Goal: Information Seeking & Learning: Learn about a topic

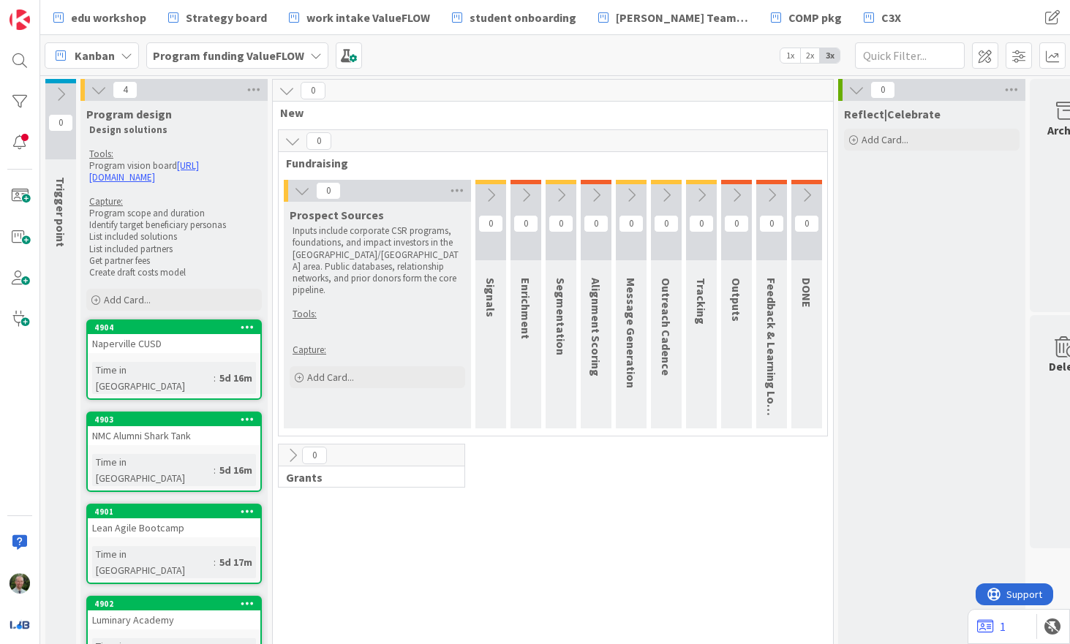
click at [228, 53] on b "Program funding ValueFLOW" at bounding box center [228, 55] width 151 height 15
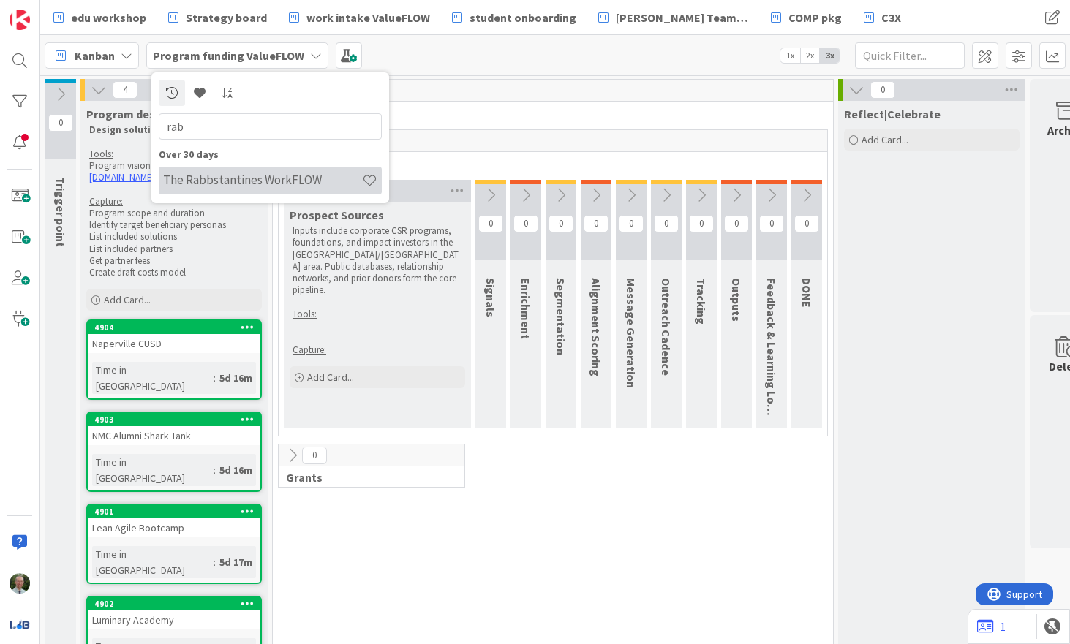
type input "rab"
click at [205, 185] on h4 "The Rabbstantines WorkFLOW" at bounding box center [262, 180] width 199 height 15
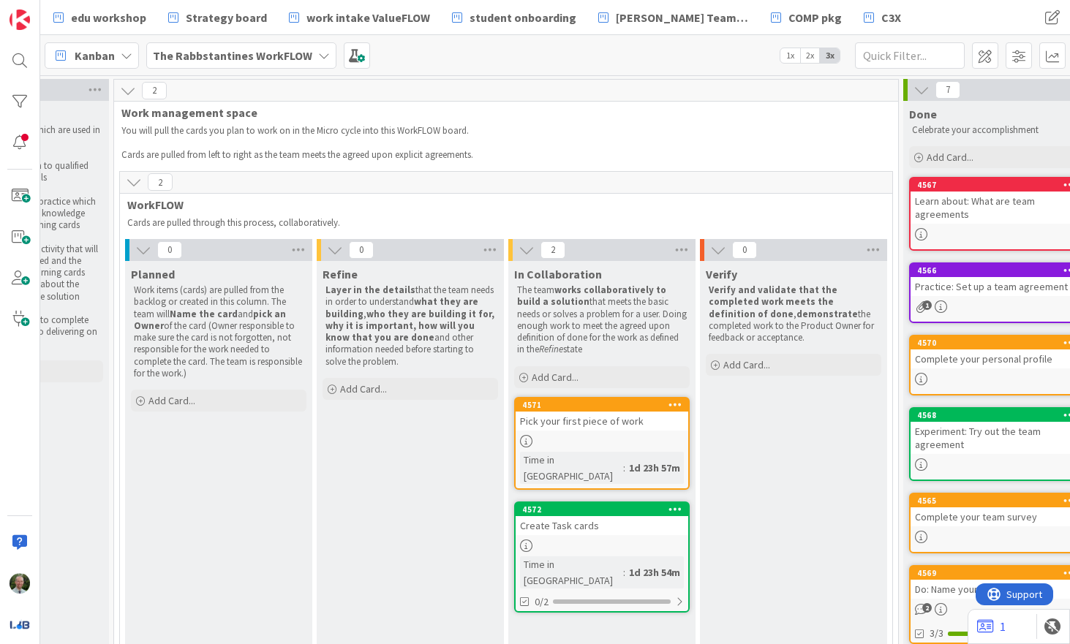
scroll to position [0, 319]
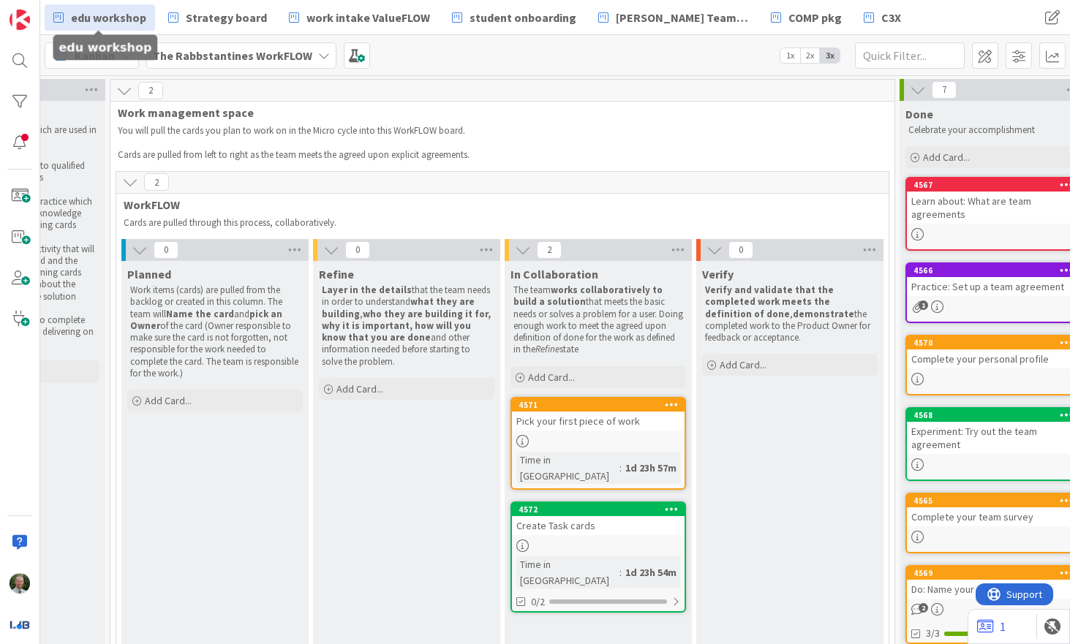
click at [113, 25] on span "edu workshop" at bounding box center [108, 18] width 75 height 18
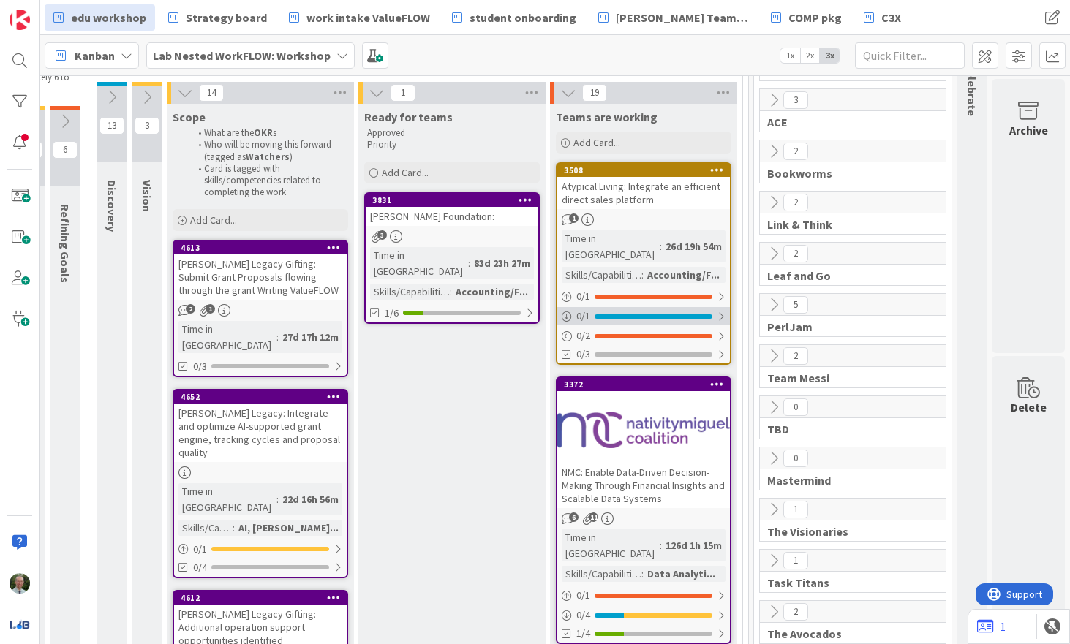
scroll to position [156, 374]
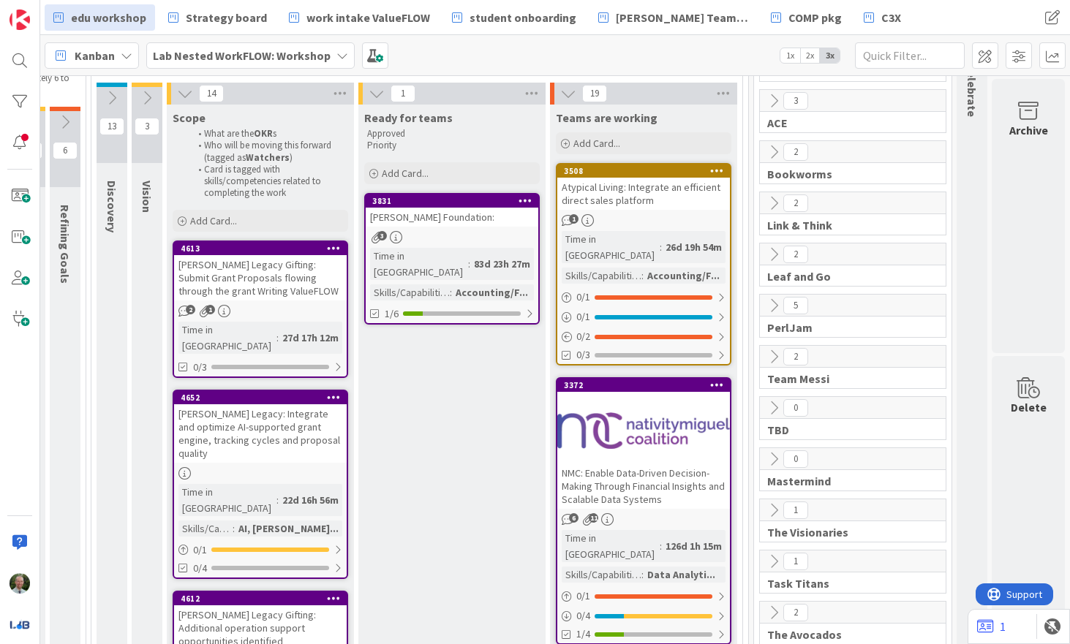
click at [675, 211] on div "3508 Atypical Living: Integrate an efficient direct sales platform 1 Time in Co…" at bounding box center [643, 264] width 175 height 203
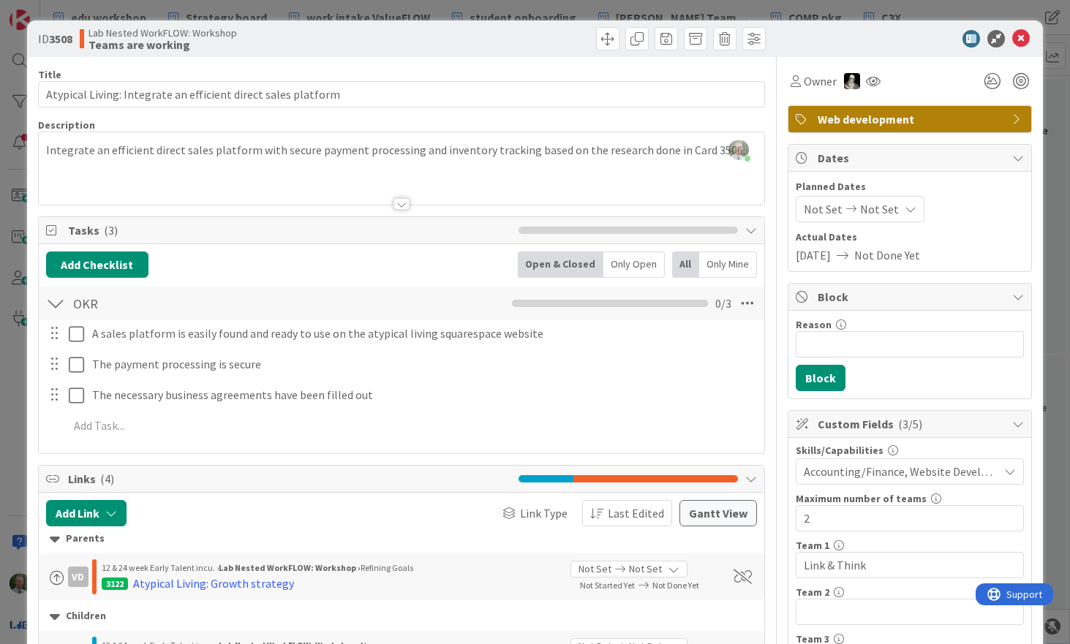
click at [846, 471] on span "Accounting/Finance, Website Development" at bounding box center [900, 472] width 194 height 18
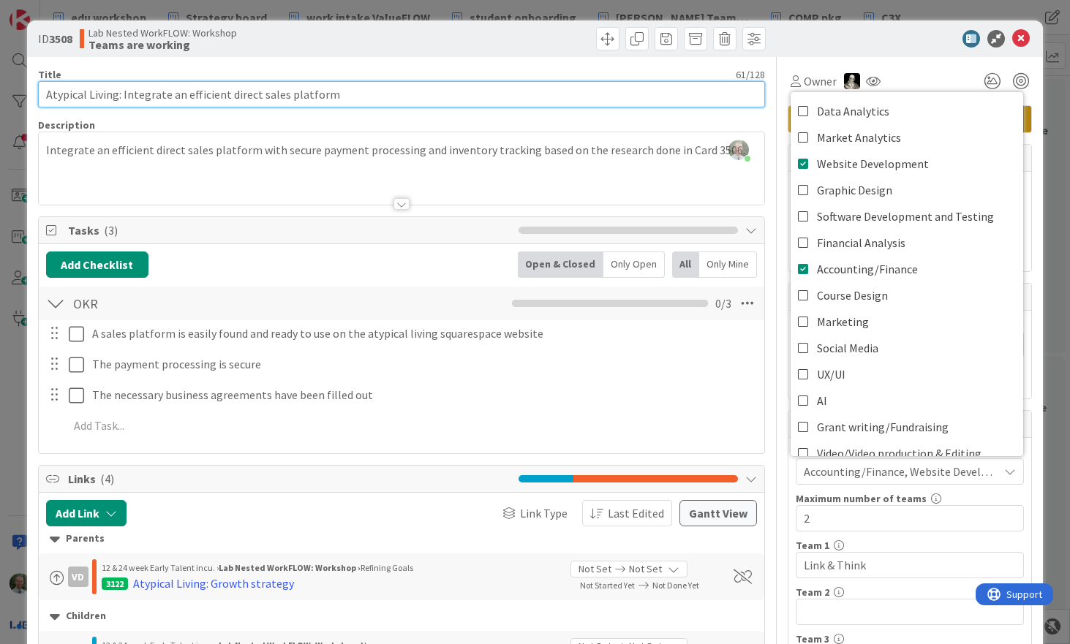
click at [377, 95] on input "Atypical Living: Integrate an efficient direct sales platform" at bounding box center [401, 94] width 727 height 26
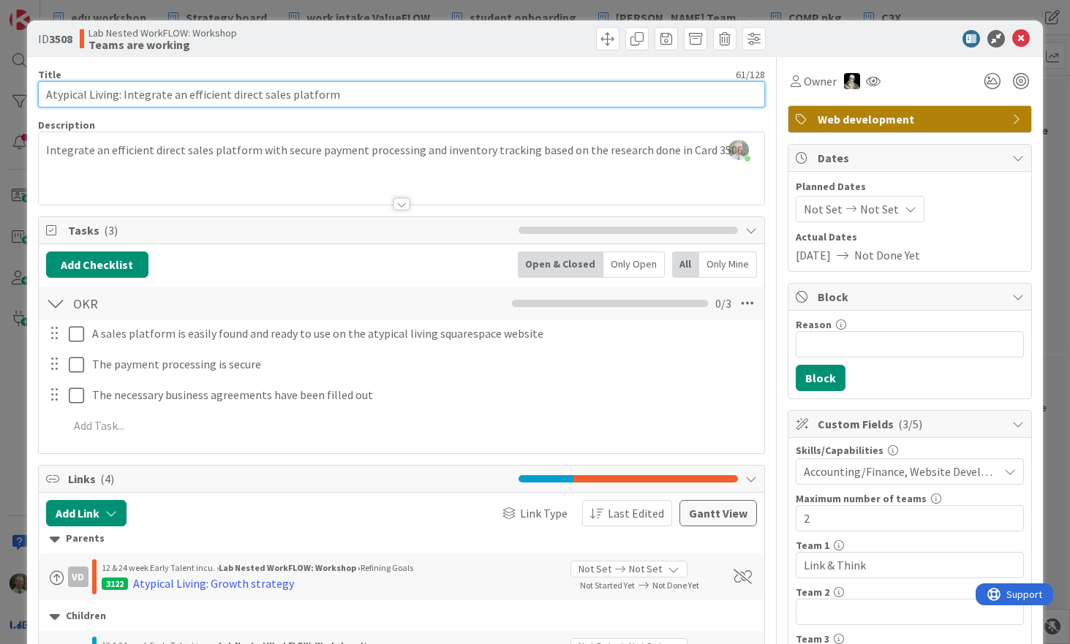
drag, startPoint x: 45, startPoint y: 94, endPoint x: 119, endPoint y: 96, distance: 73.9
click at [119, 96] on input "Atypical Living: Integrate an efficient direct sales platform" at bounding box center [401, 94] width 727 height 26
click at [123, 94] on input "Atypical Living: Integrate an efficient direct sales platform" at bounding box center [401, 94] width 727 height 26
drag, startPoint x: 123, startPoint y: 94, endPoint x: 169, endPoint y: 97, distance: 46.2
click at [169, 97] on input "Atypical Living: Integrate an efficient direct sales platform" at bounding box center [401, 94] width 727 height 26
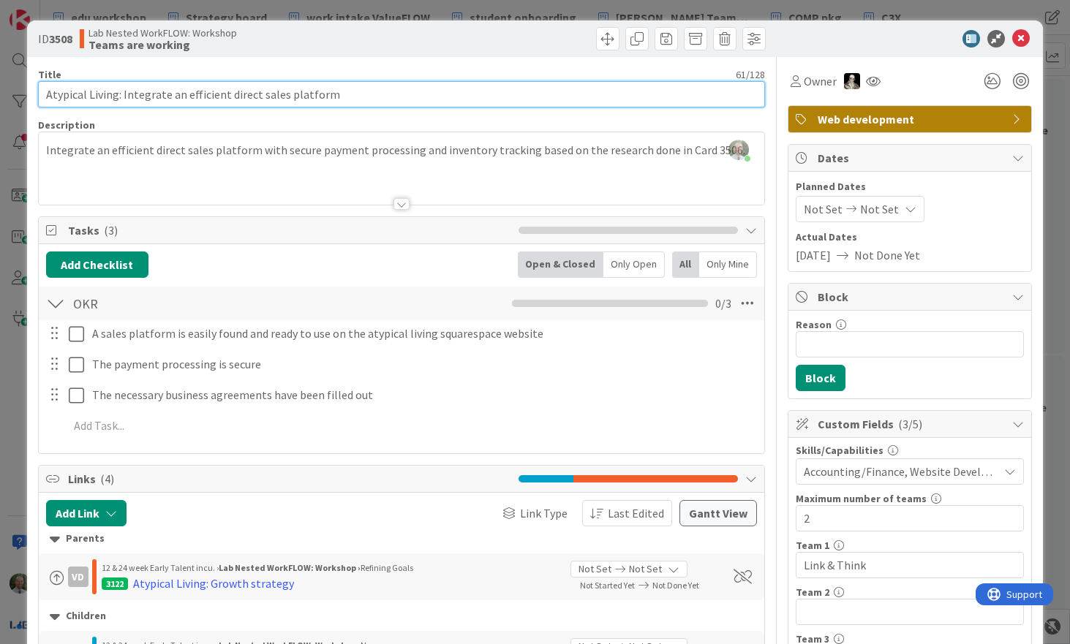
click at [341, 90] on input "Atypical Living: Integrate an efficient direct sales platform" at bounding box center [401, 94] width 727 height 26
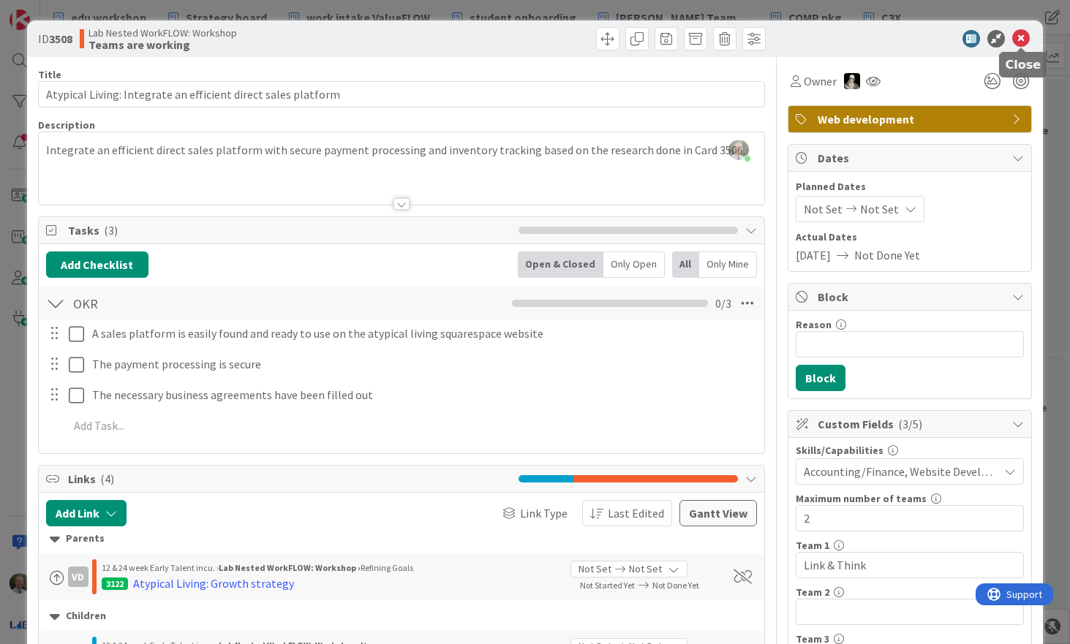
click at [1020, 37] on icon at bounding box center [1021, 39] width 18 height 18
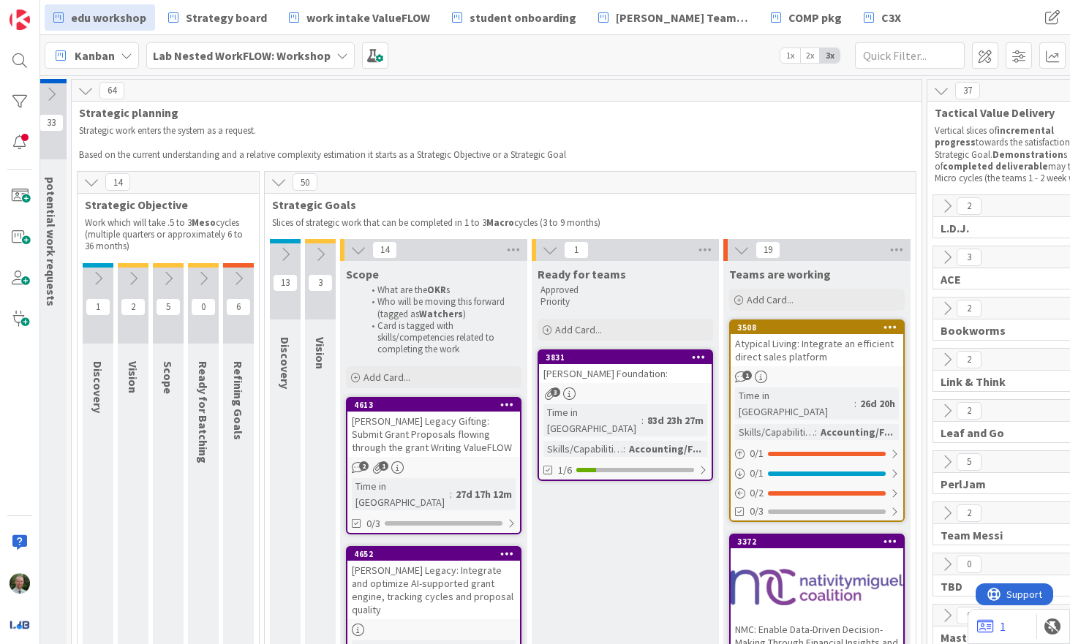
scroll to position [0, 199]
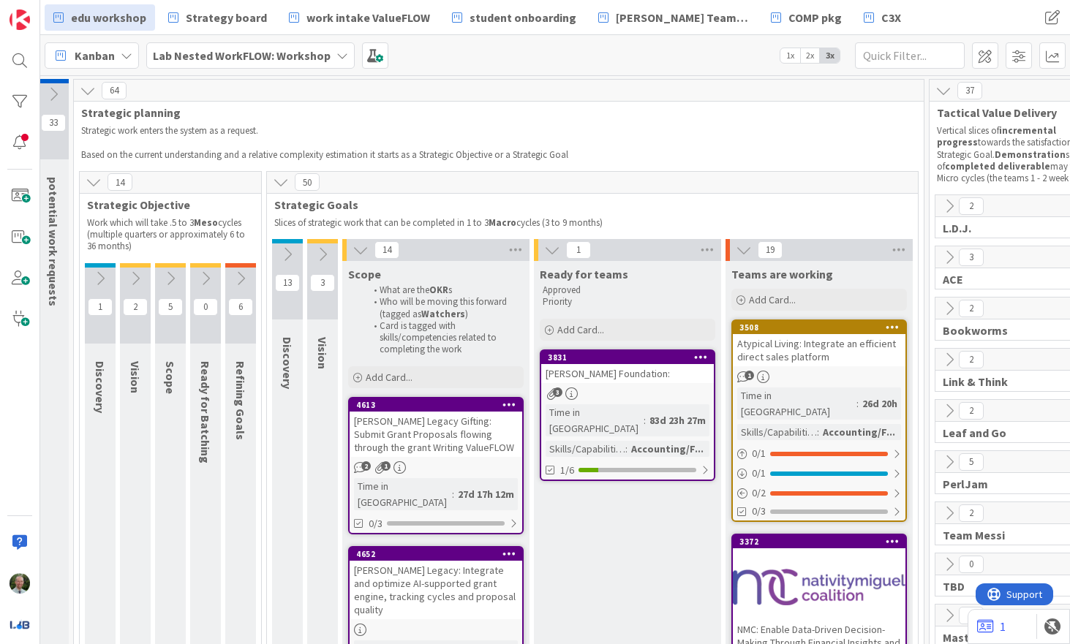
click at [363, 249] on icon at bounding box center [360, 250] width 16 height 16
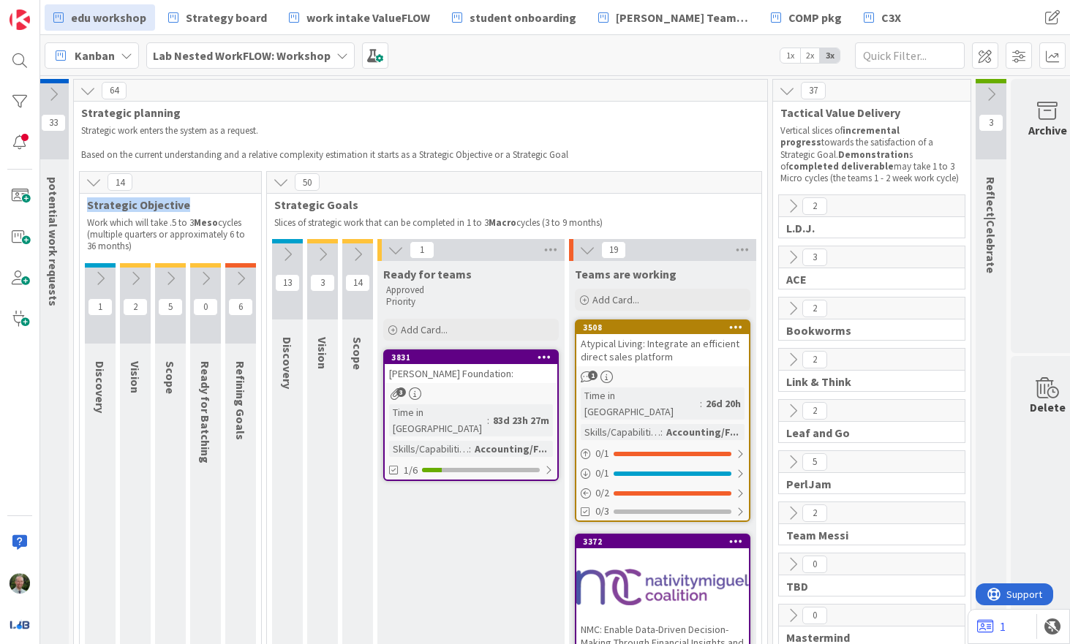
drag, startPoint x: 89, startPoint y: 205, endPoint x: 211, endPoint y: 206, distance: 121.4
click at [211, 206] on span "Strategic Objective" at bounding box center [165, 204] width 156 height 15
click at [241, 51] on b "Lab Nested WorkFLOW: Workshop" at bounding box center [242, 55] width 178 height 15
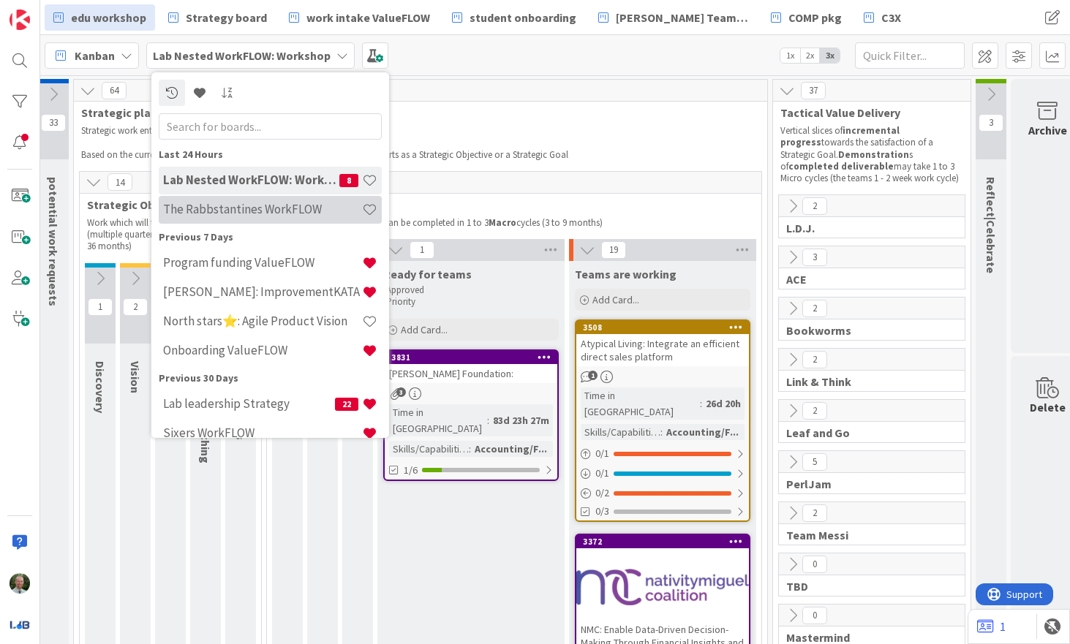
click at [230, 211] on h4 "The Rabbstantines WorkFLOW" at bounding box center [262, 209] width 199 height 15
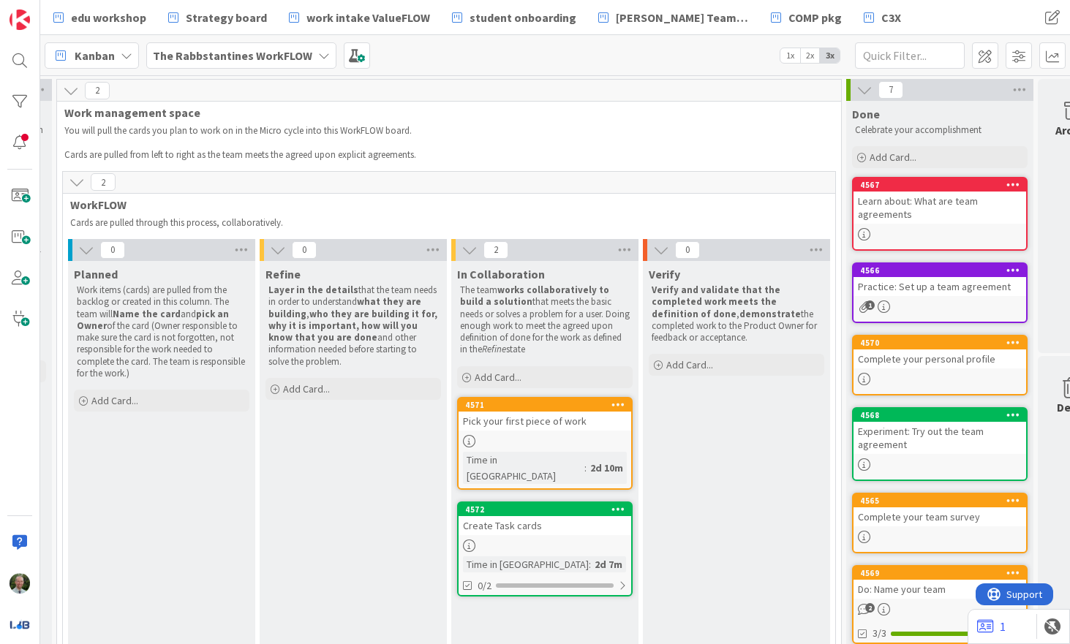
scroll to position [0, 376]
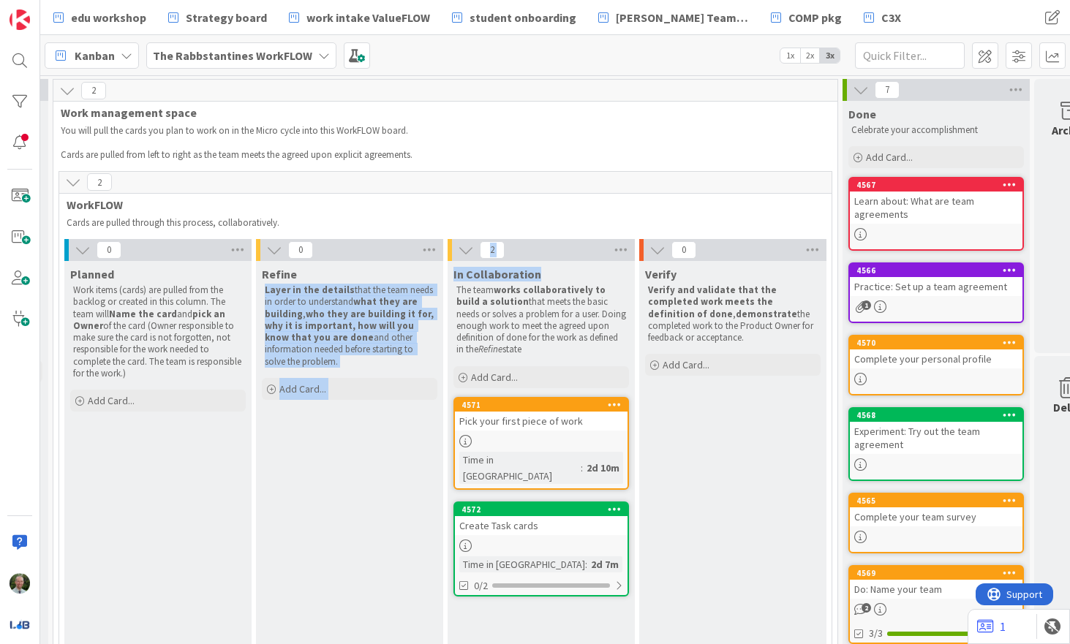
drag, startPoint x: 542, startPoint y: 273, endPoint x: 433, endPoint y: 280, distance: 109.1
click at [433, 279] on div "0 Planned Work items (cards) are pulled from the backlog or created in this col…" at bounding box center [445, 479] width 766 height 480
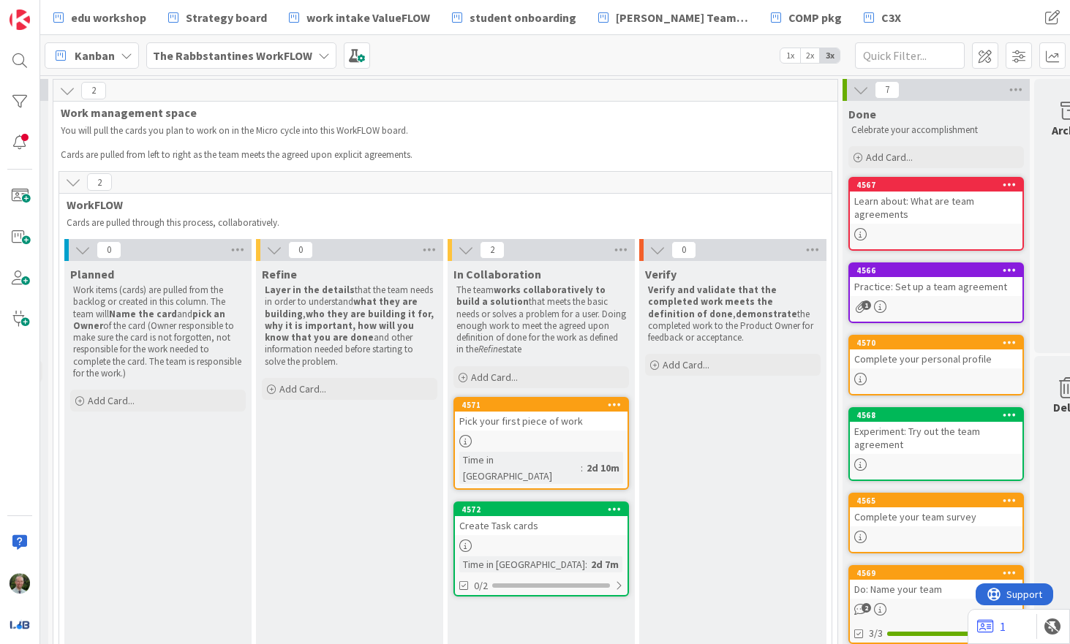
click at [522, 287] on strong "works collaboratively to build a solution" at bounding box center [531, 296] width 151 height 24
click at [520, 431] on div "4571 Pick your first piece of work Time in Column : 2d 10m" at bounding box center [540, 443] width 175 height 93
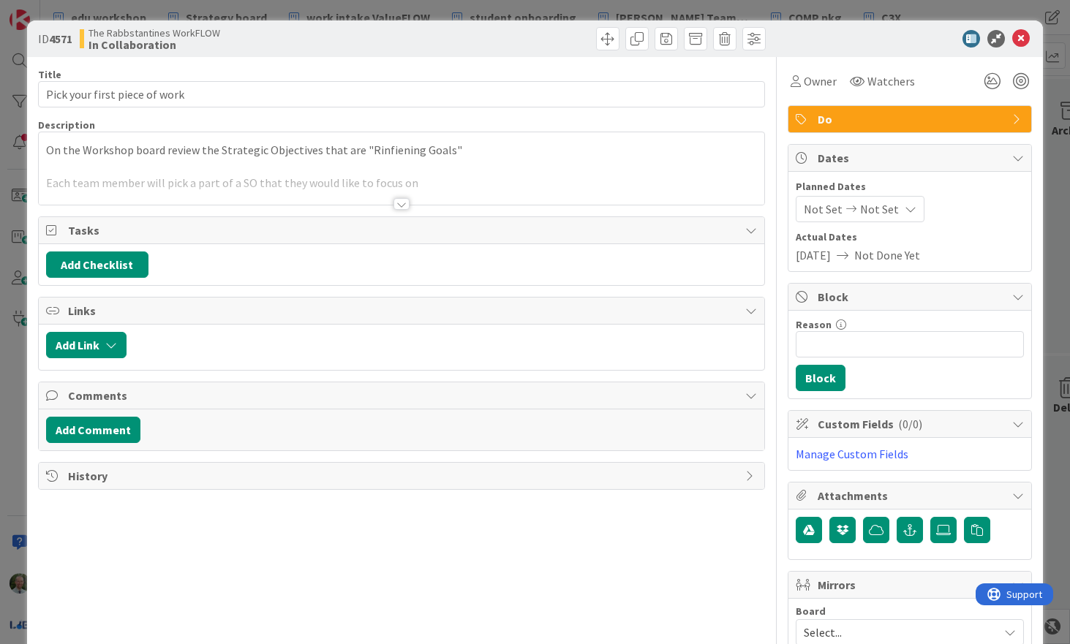
click at [404, 208] on div at bounding box center [401, 204] width 16 height 12
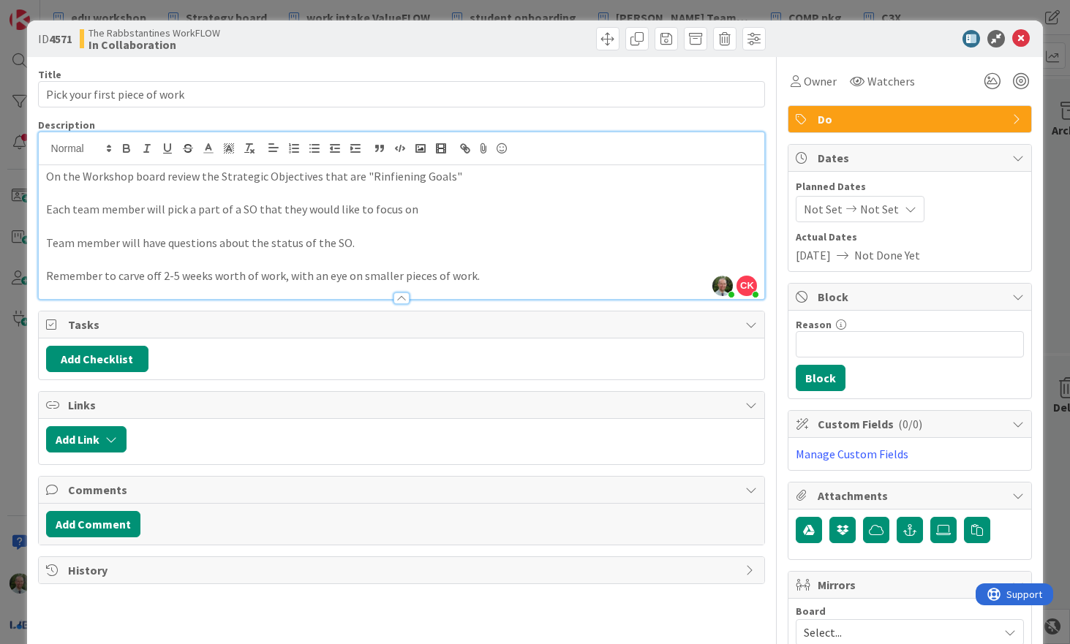
click at [163, 279] on p "Remember to carve off 2-5 weeks worth of work, with an eye on smaller pieces of…" at bounding box center [401, 276] width 711 height 17
click at [1021, 39] on icon at bounding box center [1021, 39] width 18 height 18
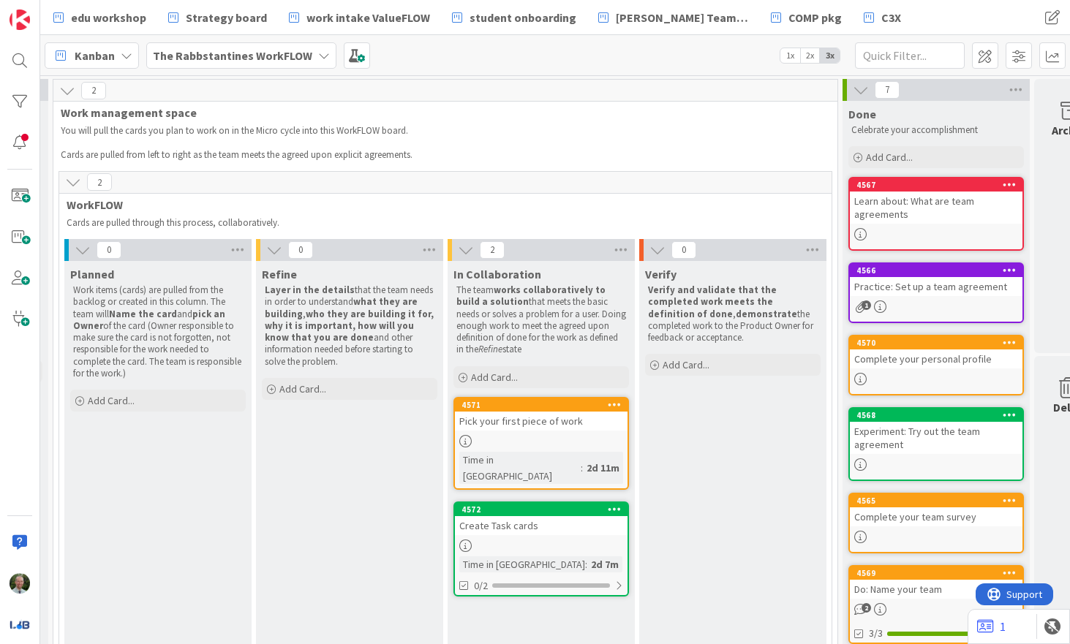
click at [257, 56] on b "The Rabbstantines WorkFLOW" at bounding box center [232, 55] width 159 height 15
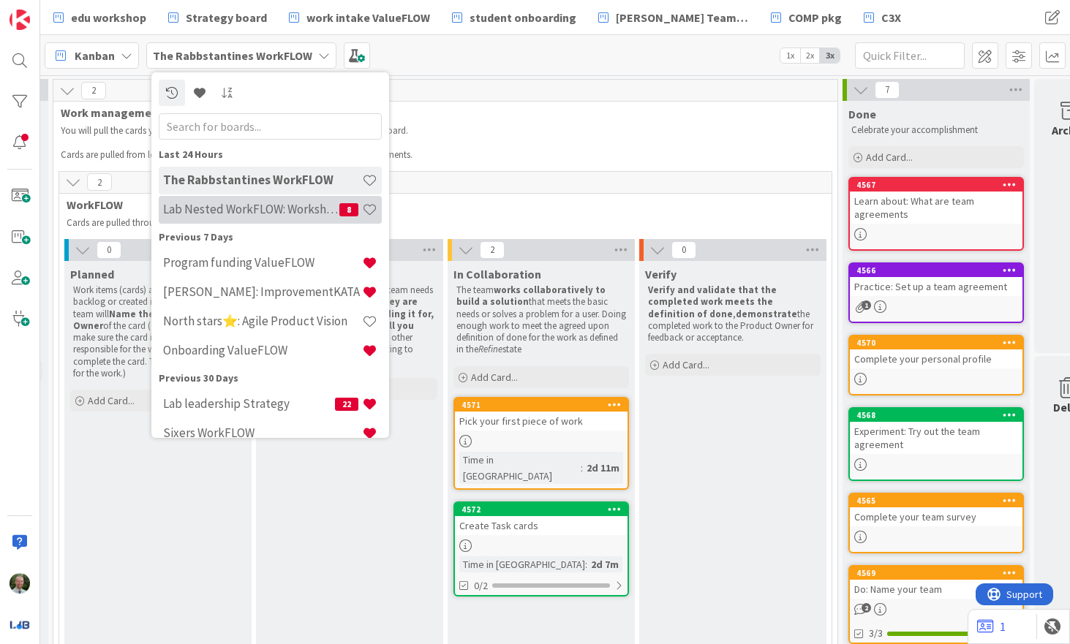
click at [254, 207] on h4 "Lab Nested WorkFLOW: Workshop" at bounding box center [251, 209] width 176 height 15
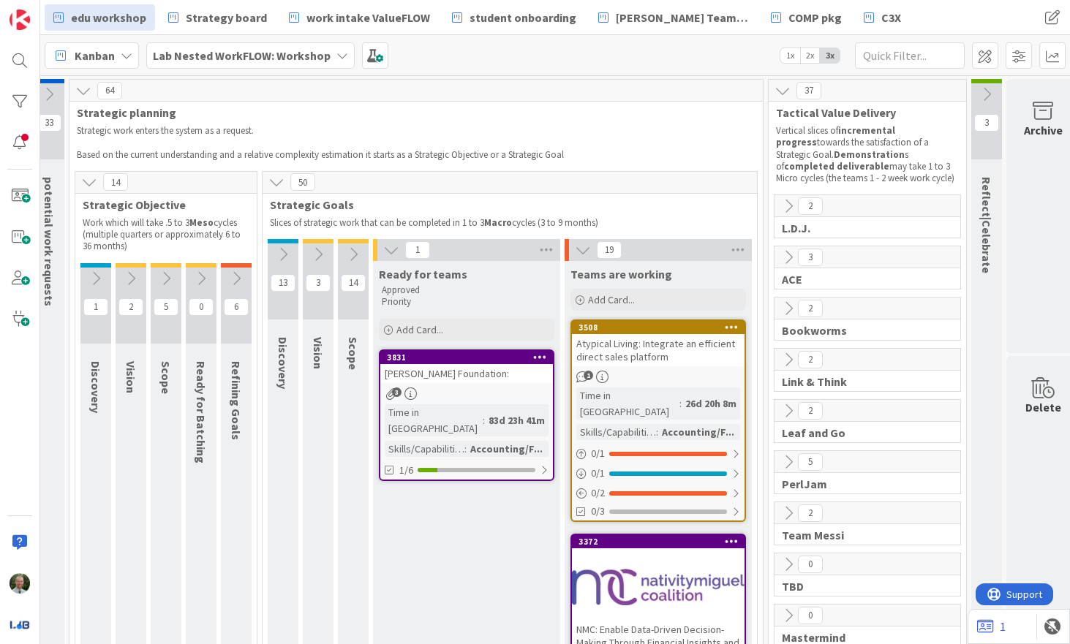
scroll to position [0, 218]
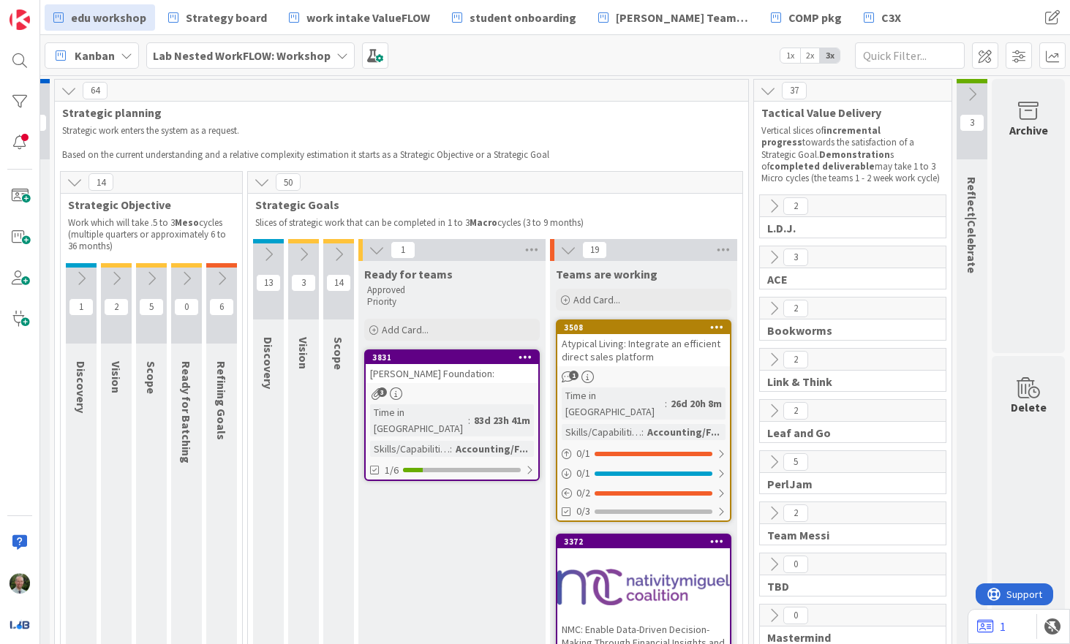
click at [226, 278] on icon at bounding box center [221, 279] width 16 height 16
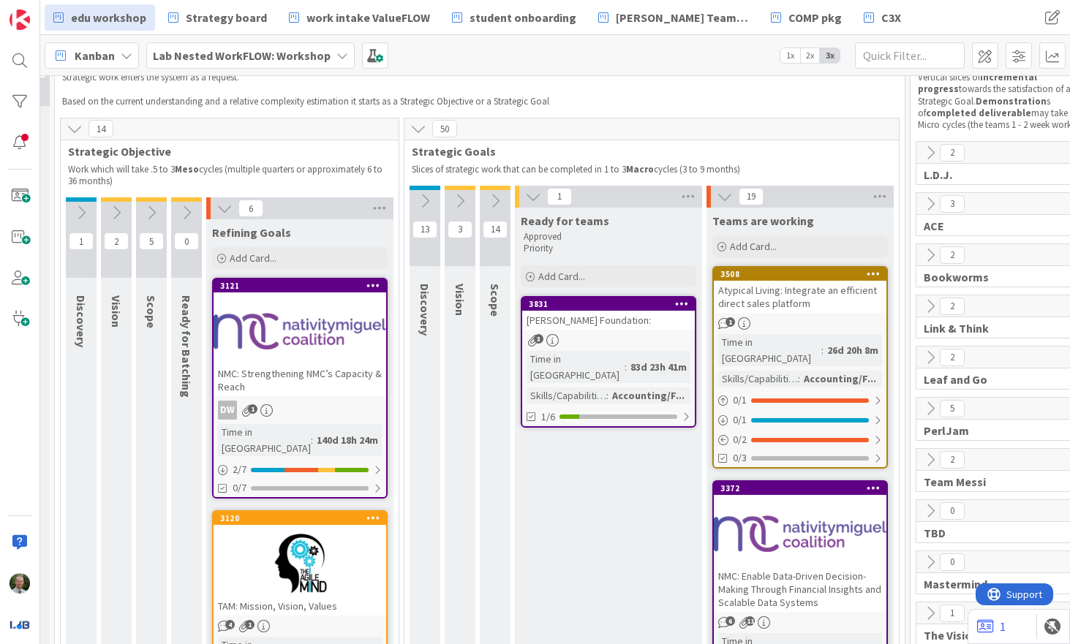
scroll to position [51, 218]
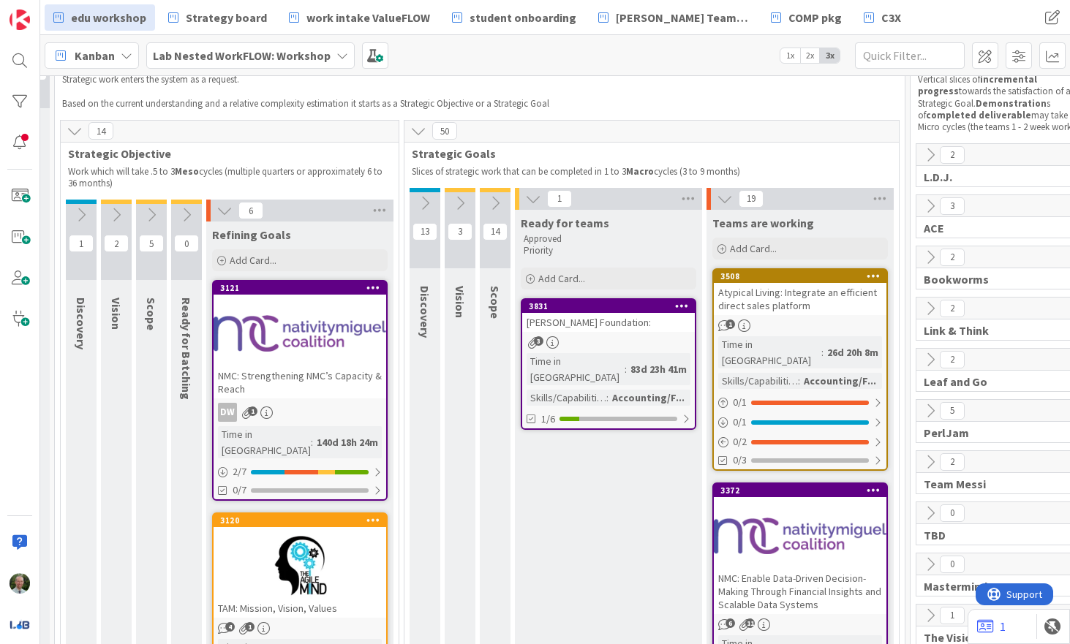
click at [425, 208] on icon at bounding box center [425, 203] width 16 height 16
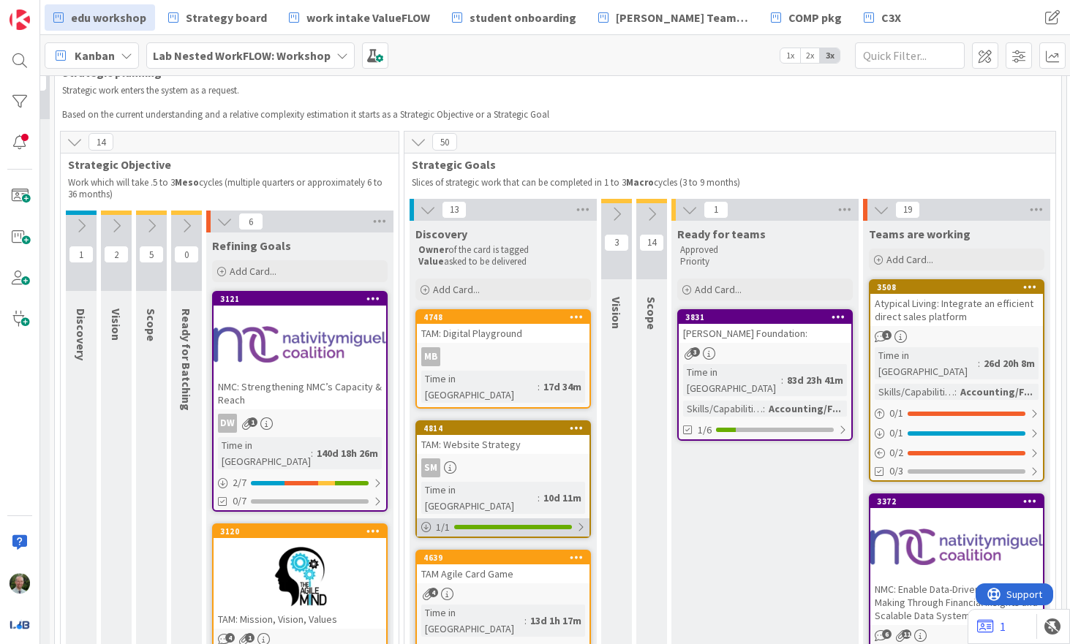
scroll to position [64, 218]
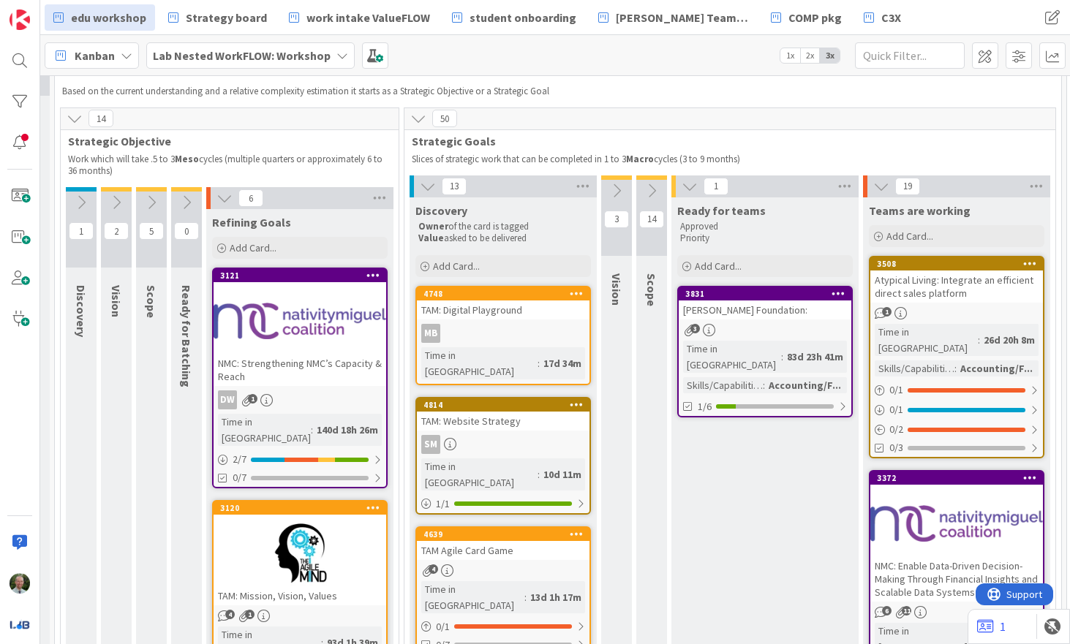
click at [224, 203] on icon at bounding box center [224, 198] width 16 height 16
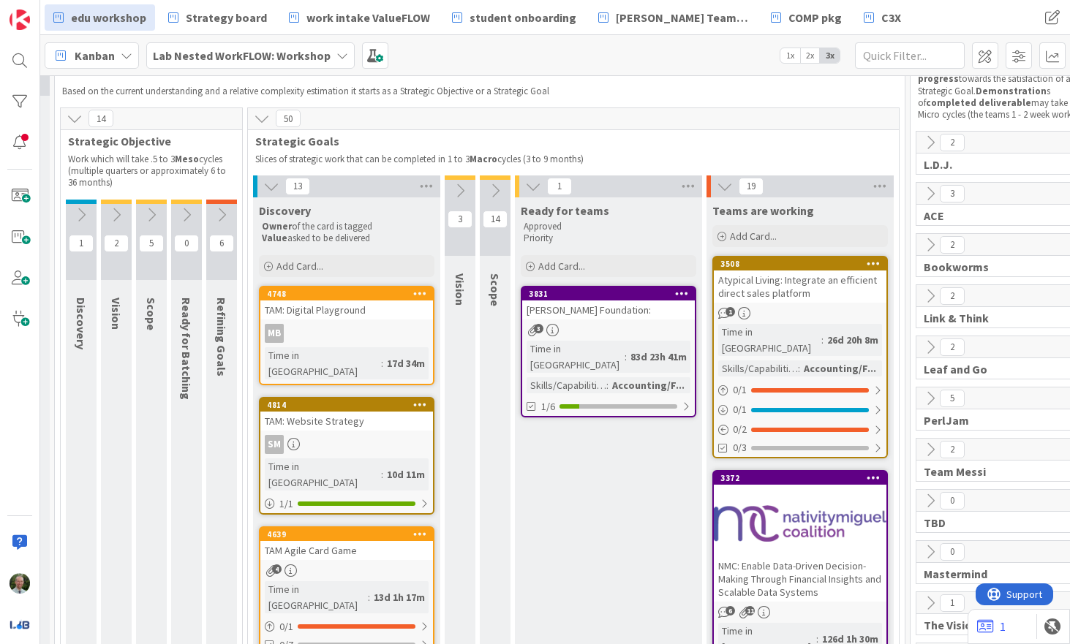
click at [530, 191] on icon at bounding box center [533, 186] width 16 height 16
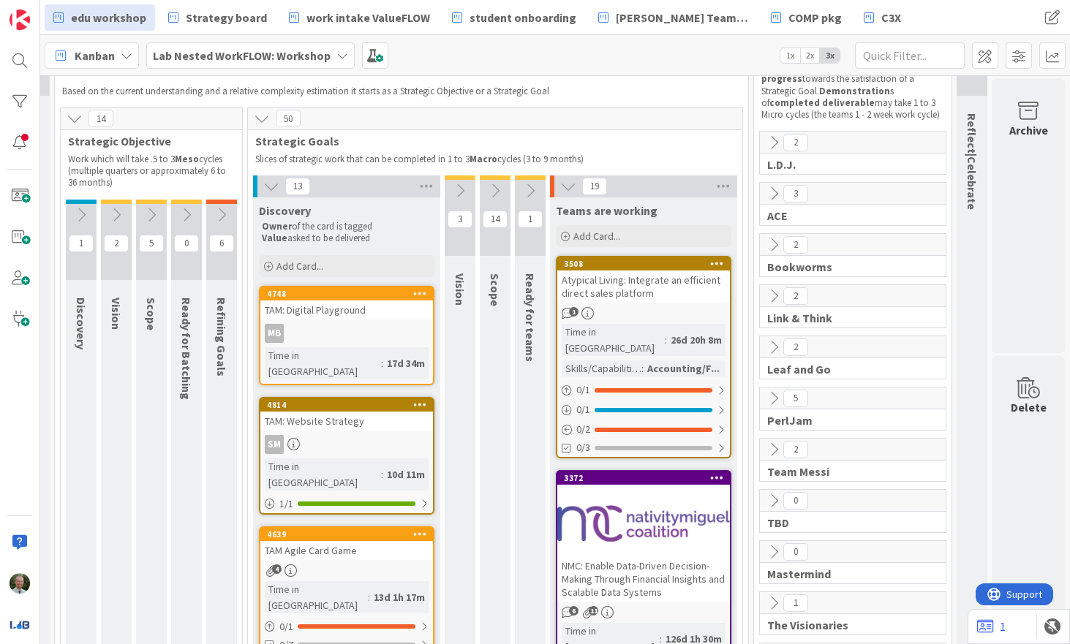
click at [568, 189] on icon at bounding box center [568, 186] width 16 height 16
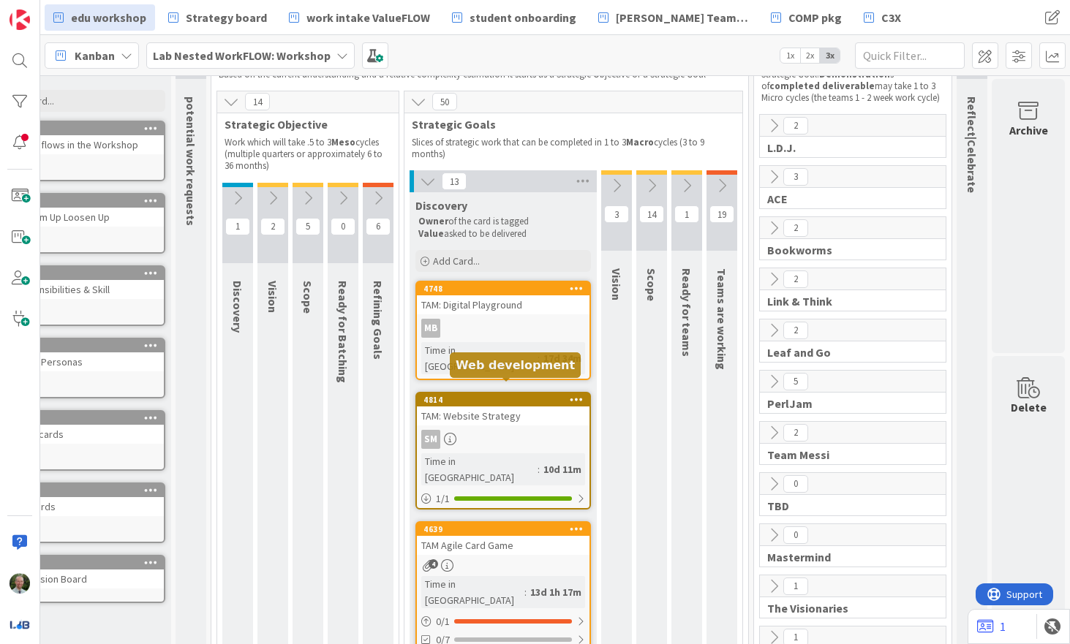
scroll to position [77, 61]
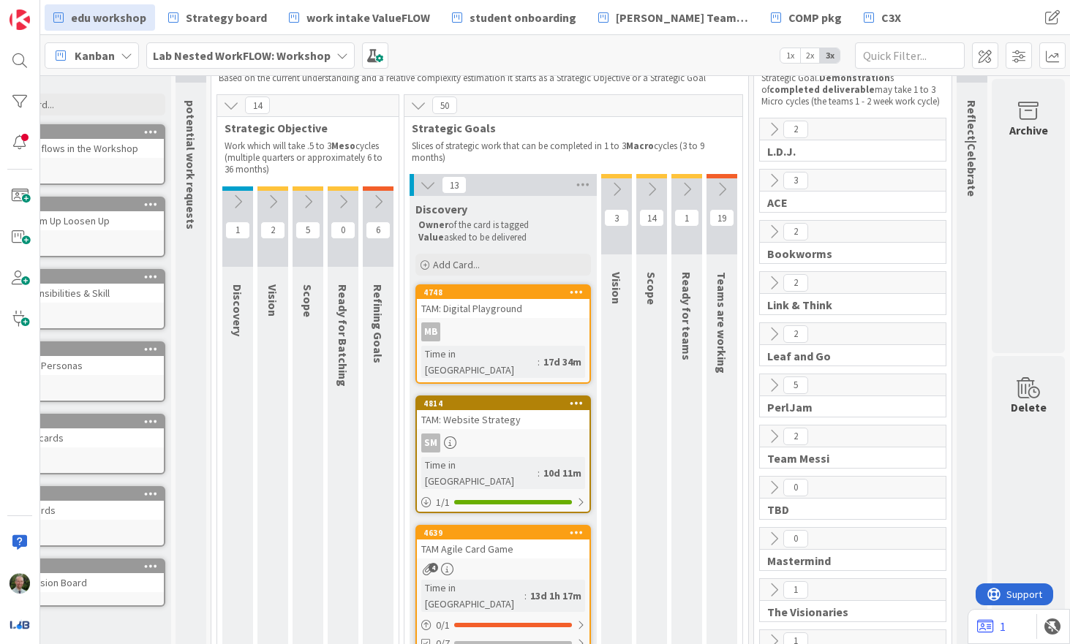
click at [618, 192] on icon at bounding box center [616, 189] width 16 height 16
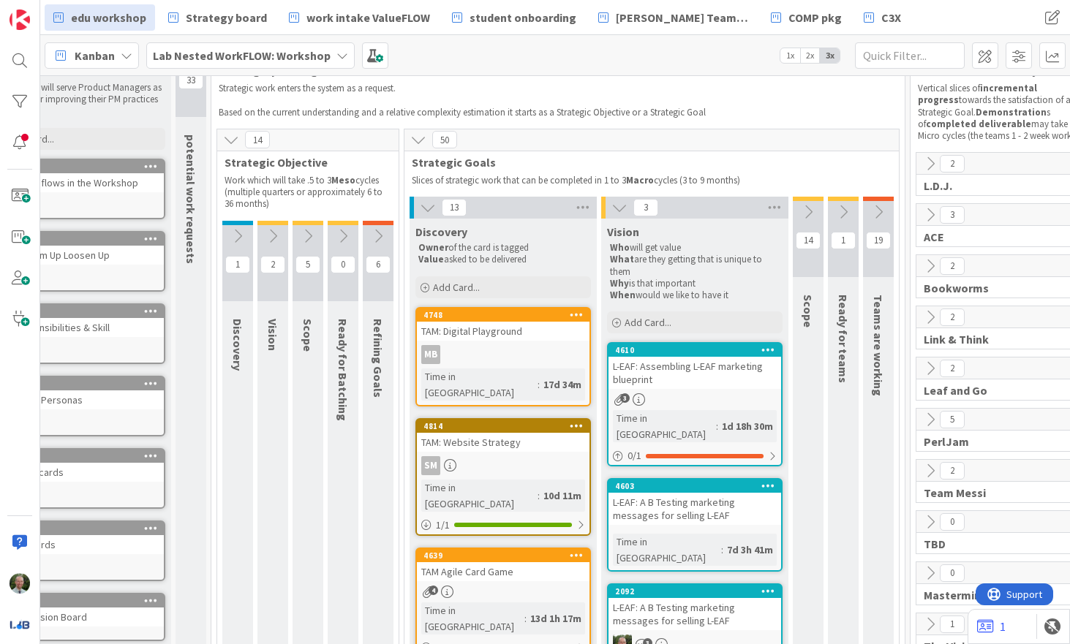
scroll to position [42, 60]
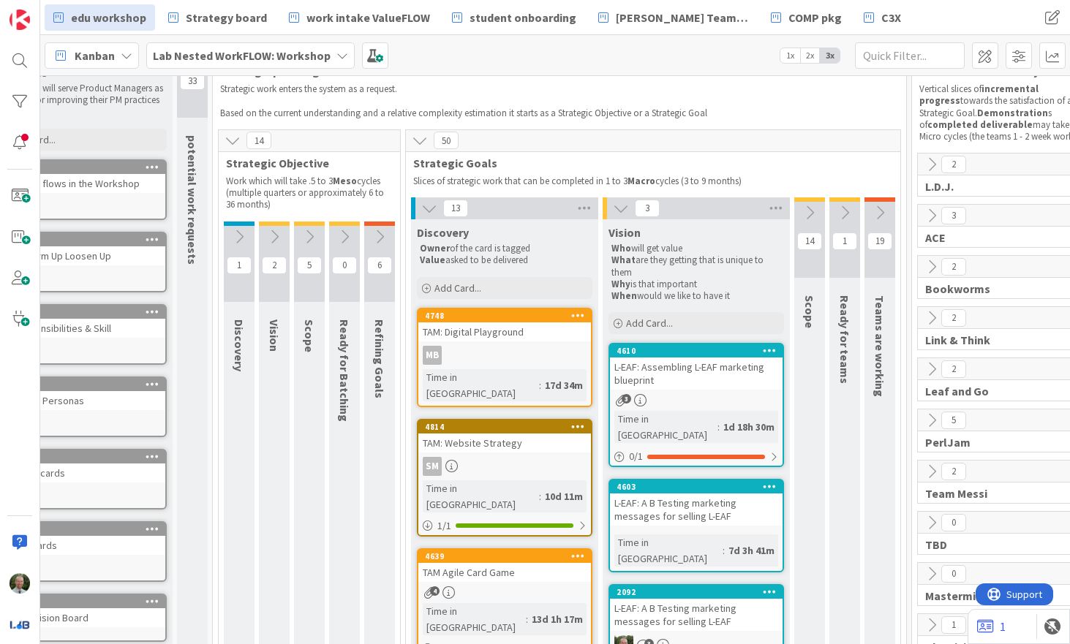
click at [431, 208] on icon at bounding box center [429, 208] width 16 height 16
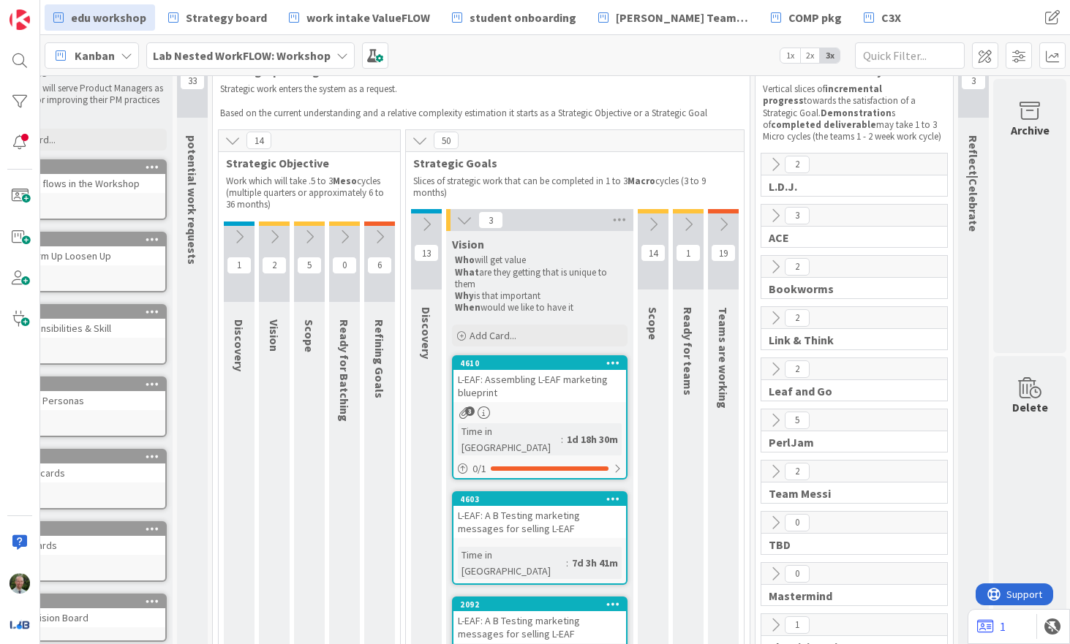
scroll to position [42, 61]
click at [654, 225] on icon at bounding box center [651, 224] width 16 height 16
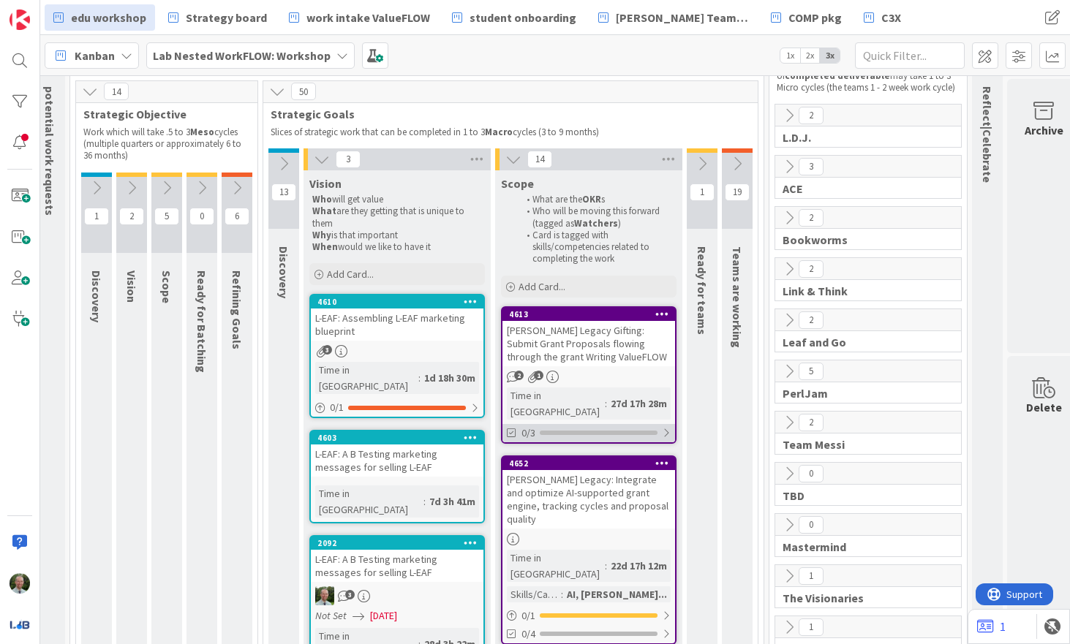
scroll to position [91, 218]
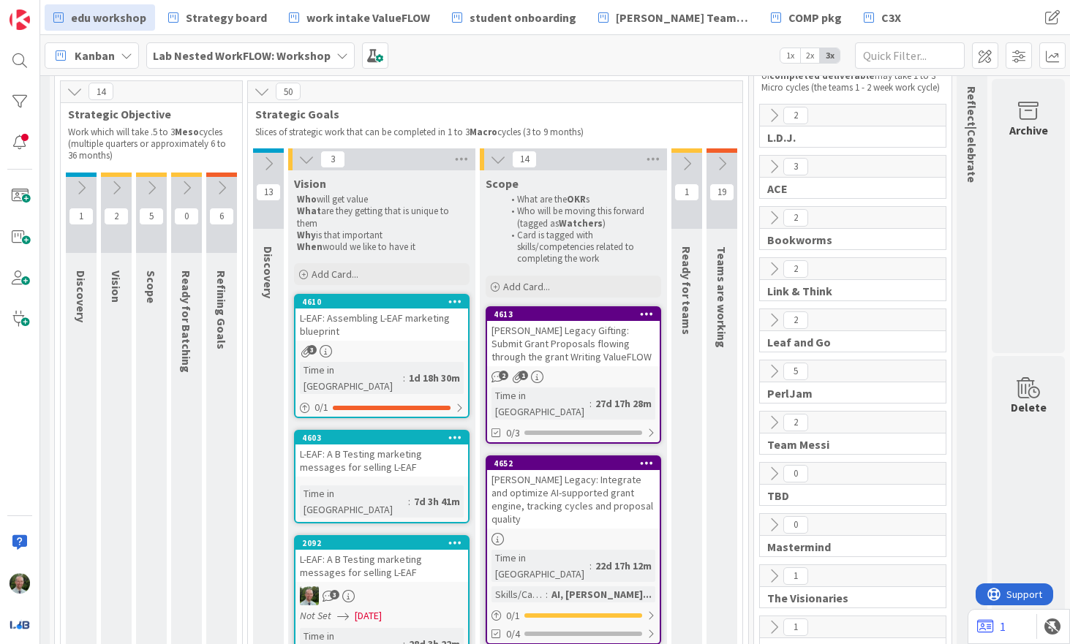
click at [686, 163] on icon at bounding box center [686, 164] width 16 height 16
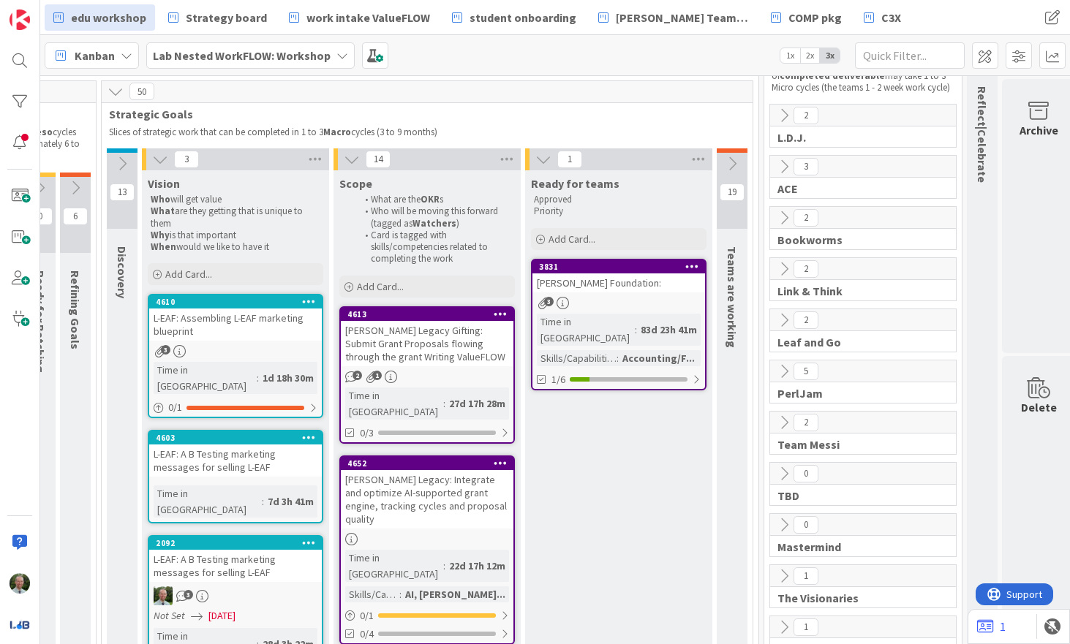
scroll to position [91, 374]
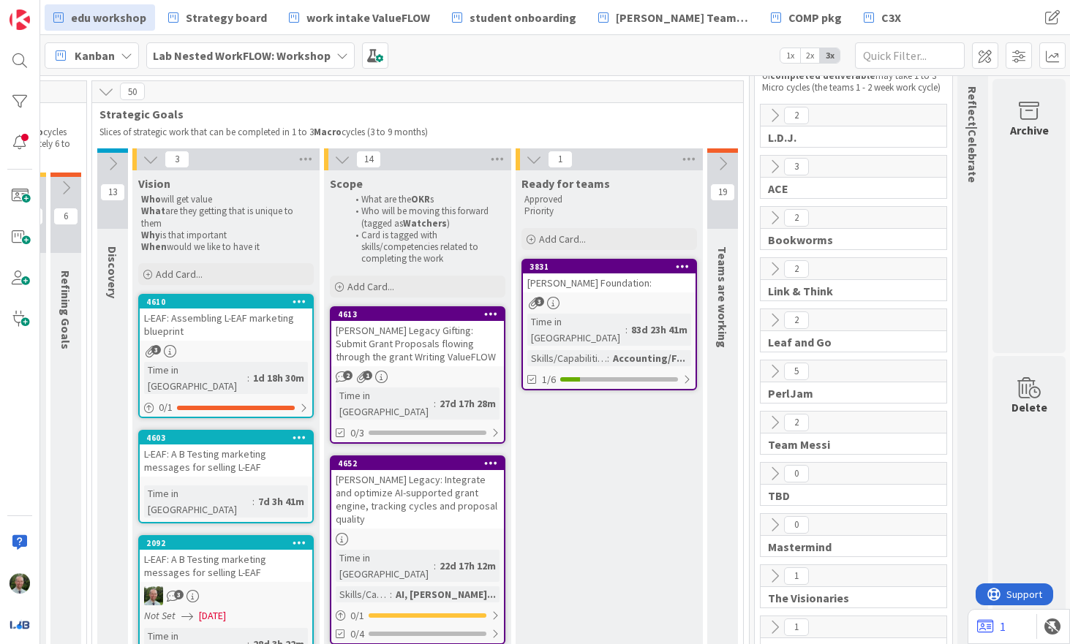
click at [725, 170] on icon at bounding box center [722, 164] width 16 height 16
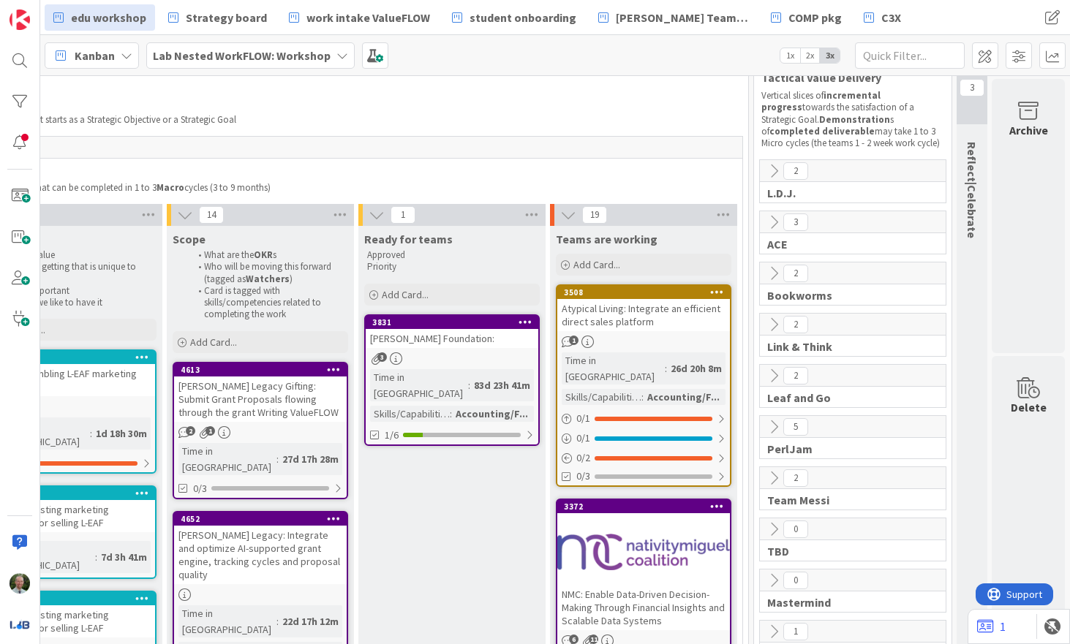
scroll to position [0, 531]
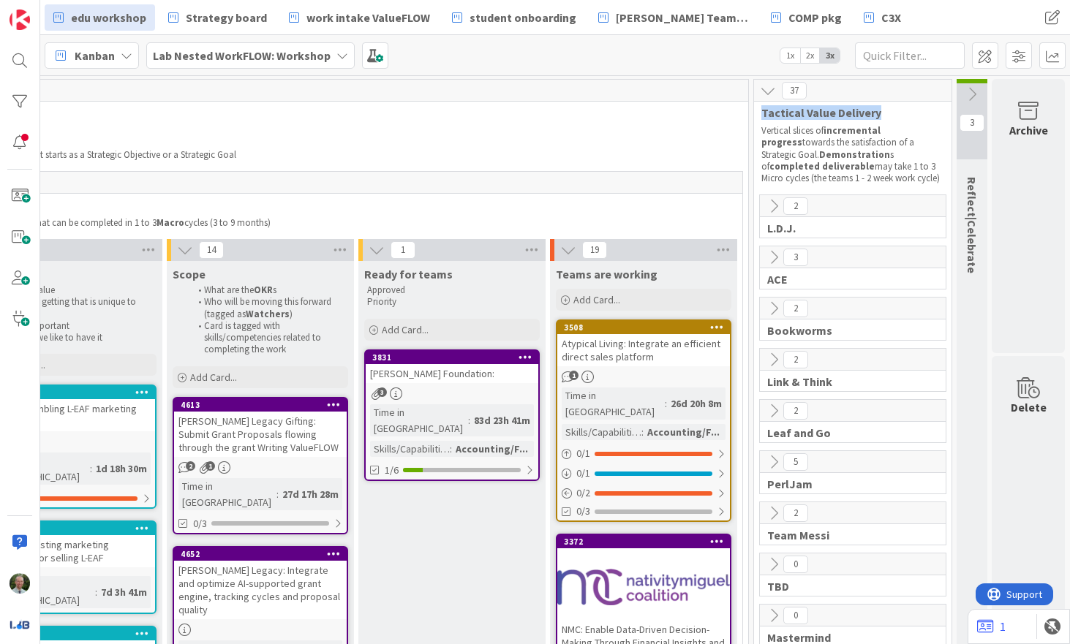
drag, startPoint x: 885, startPoint y: 109, endPoint x: 763, endPoint y: 110, distance: 122.8
click at [763, 110] on span "Tactical Value Delivery" at bounding box center [847, 112] width 172 height 15
click at [875, 110] on span "Tactical Value Delivery" at bounding box center [847, 112] width 172 height 15
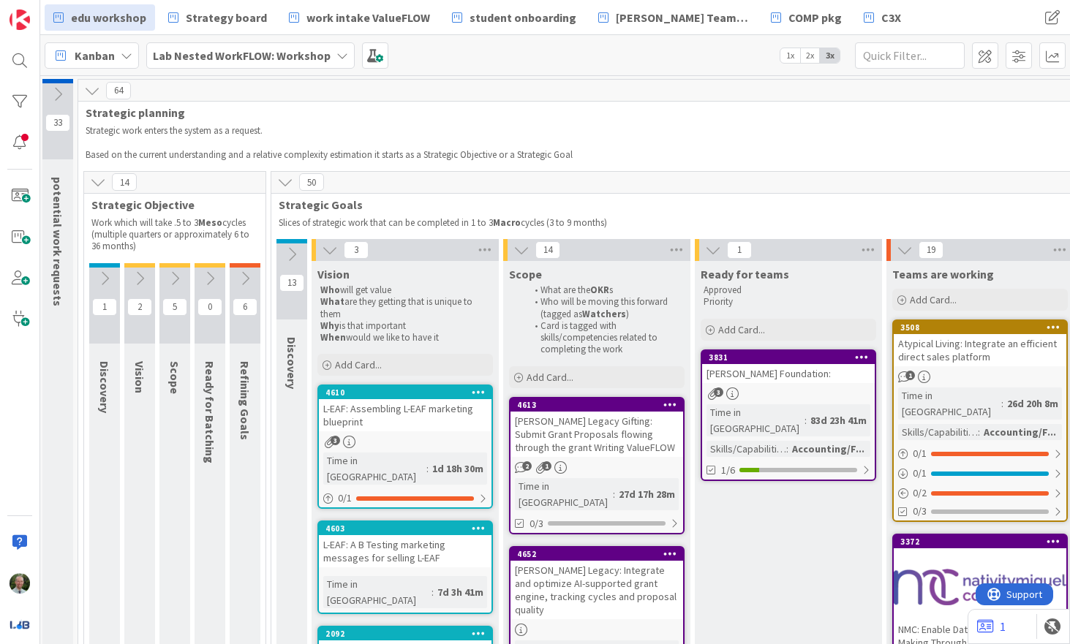
scroll to position [0, 0]
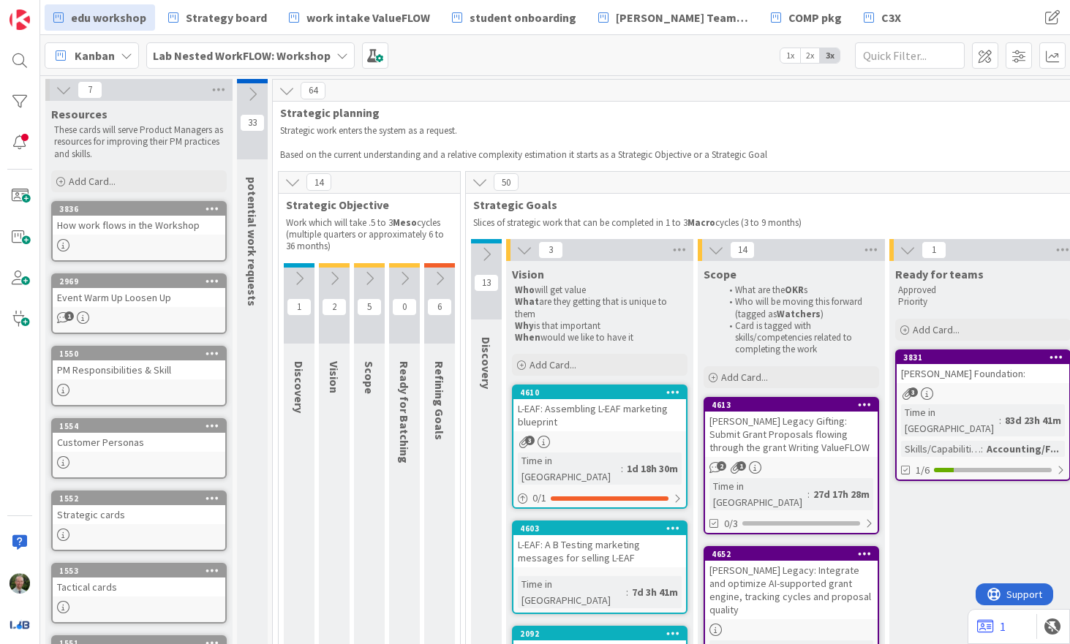
click at [483, 247] on icon at bounding box center [486, 254] width 16 height 16
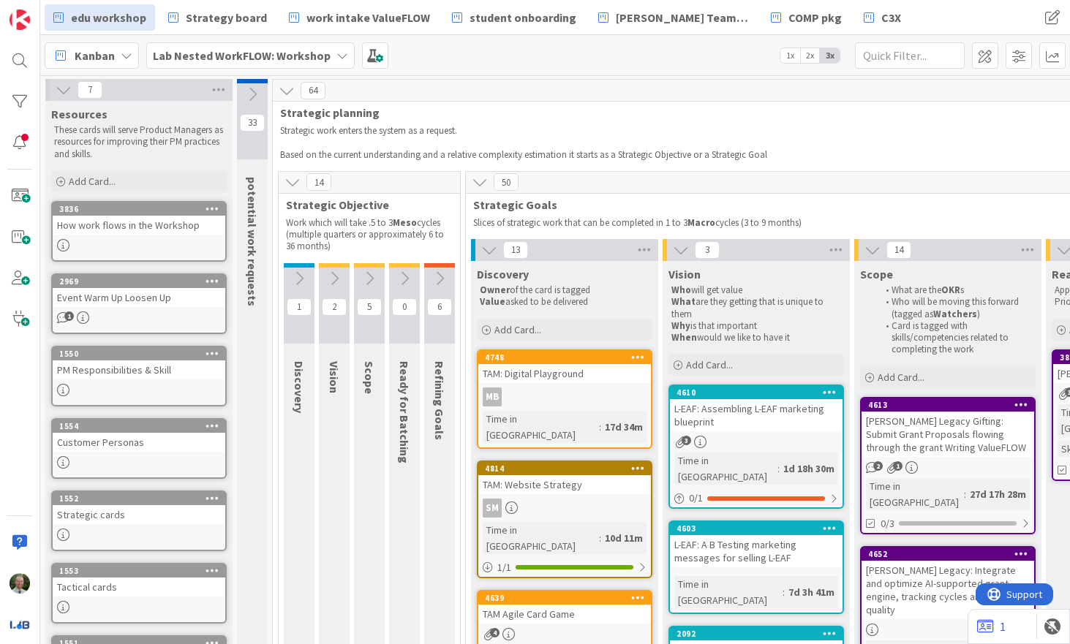
click at [445, 279] on icon at bounding box center [439, 279] width 16 height 16
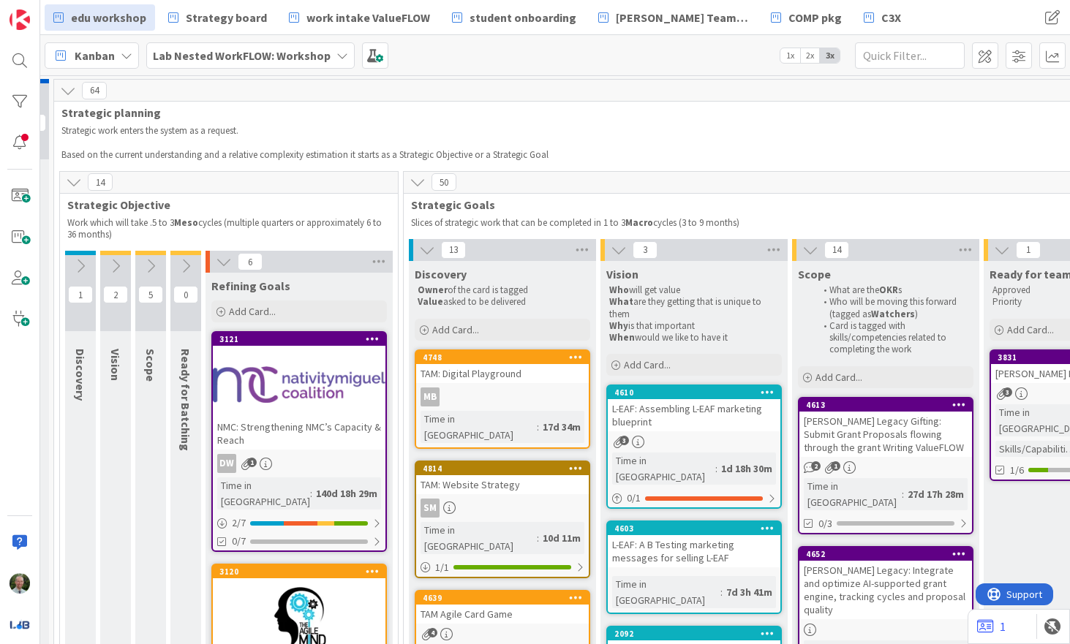
scroll to position [0, 222]
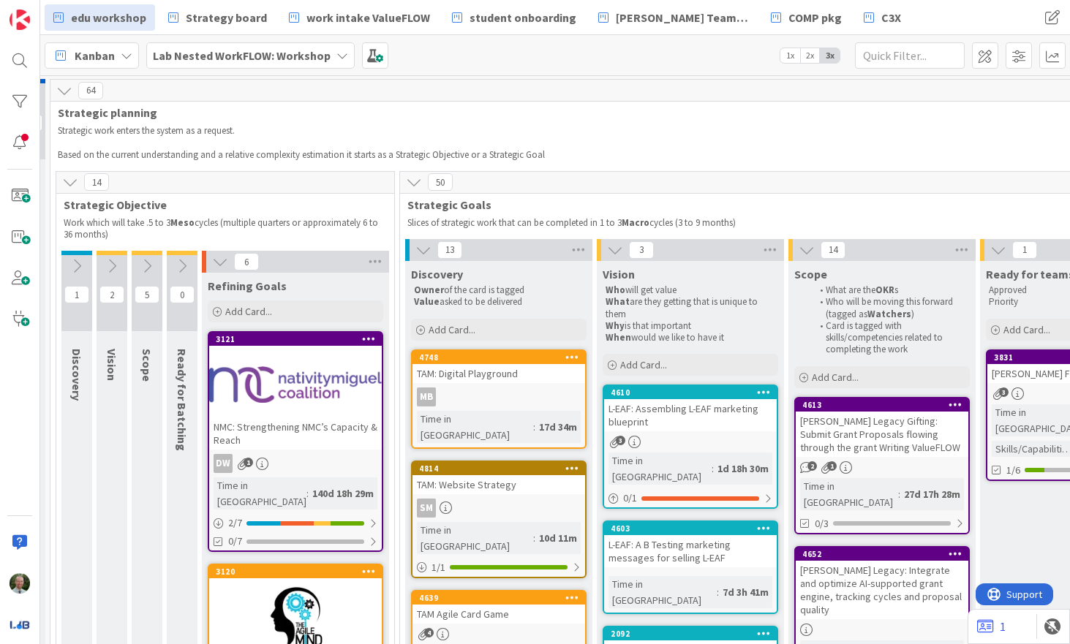
click at [687, 420] on div "L-EAF: Assembling L-EAF marketing blueprint" at bounding box center [690, 415] width 173 height 32
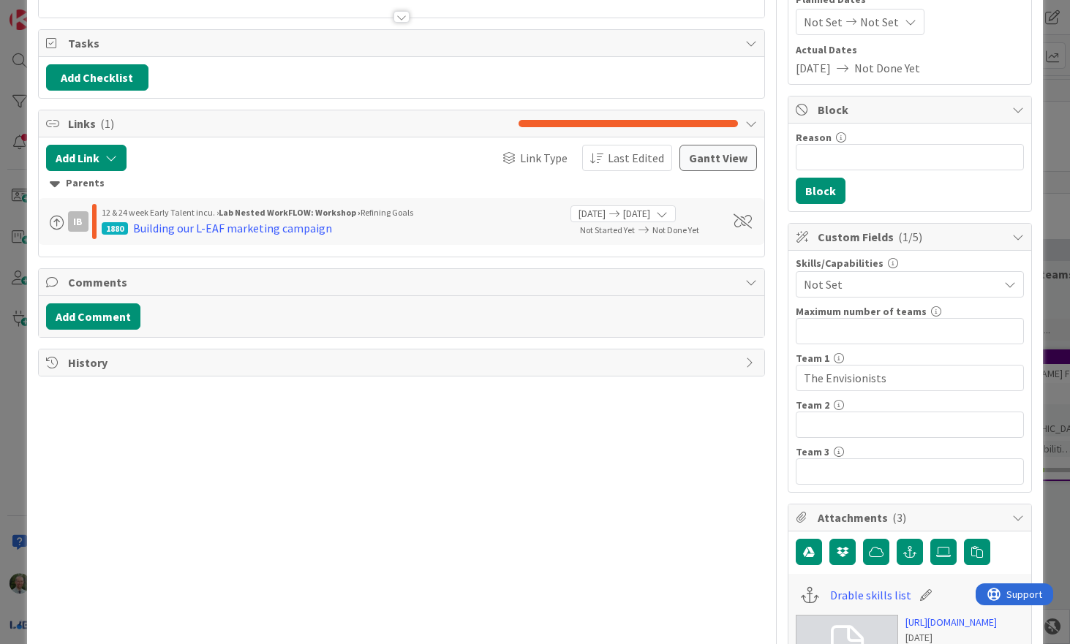
scroll to position [184, 0]
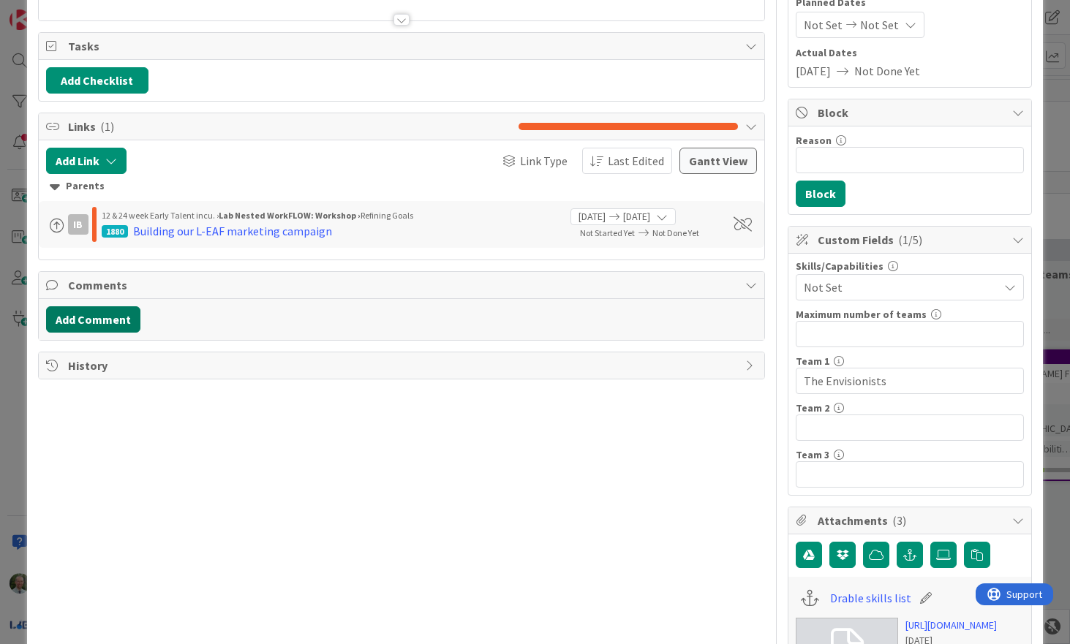
click at [92, 323] on button "Add Comment" at bounding box center [93, 319] width 94 height 26
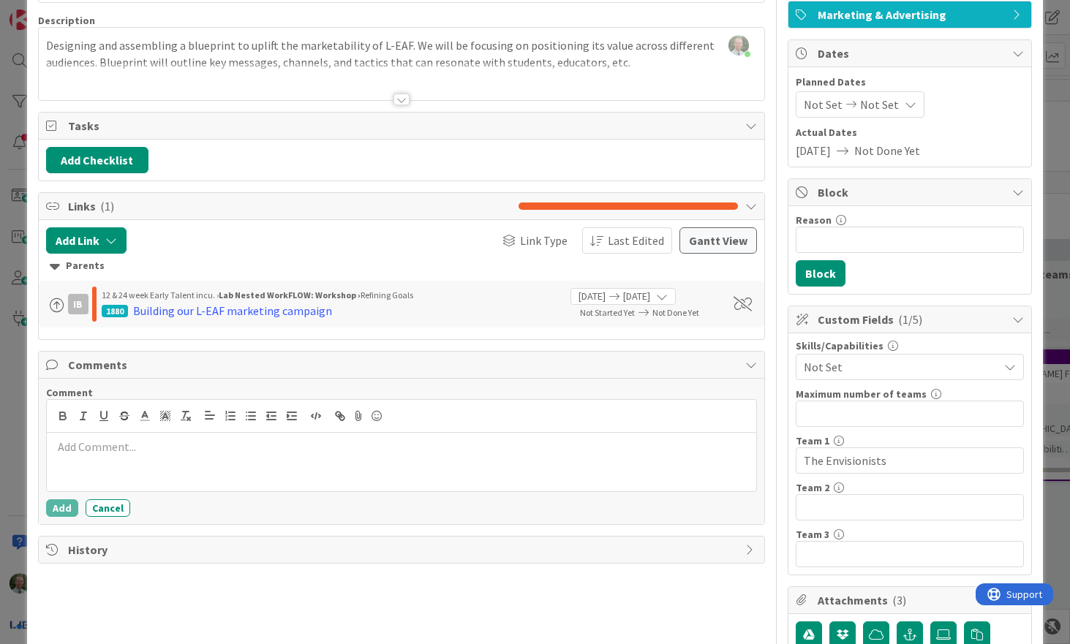
scroll to position [0, 0]
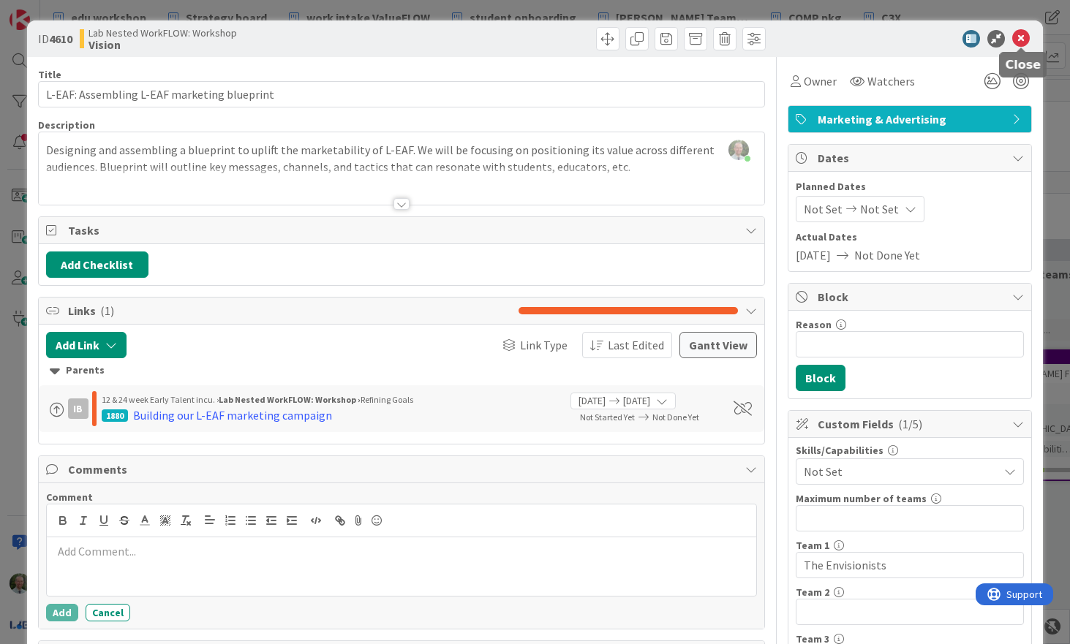
click at [1021, 43] on icon at bounding box center [1021, 39] width 18 height 18
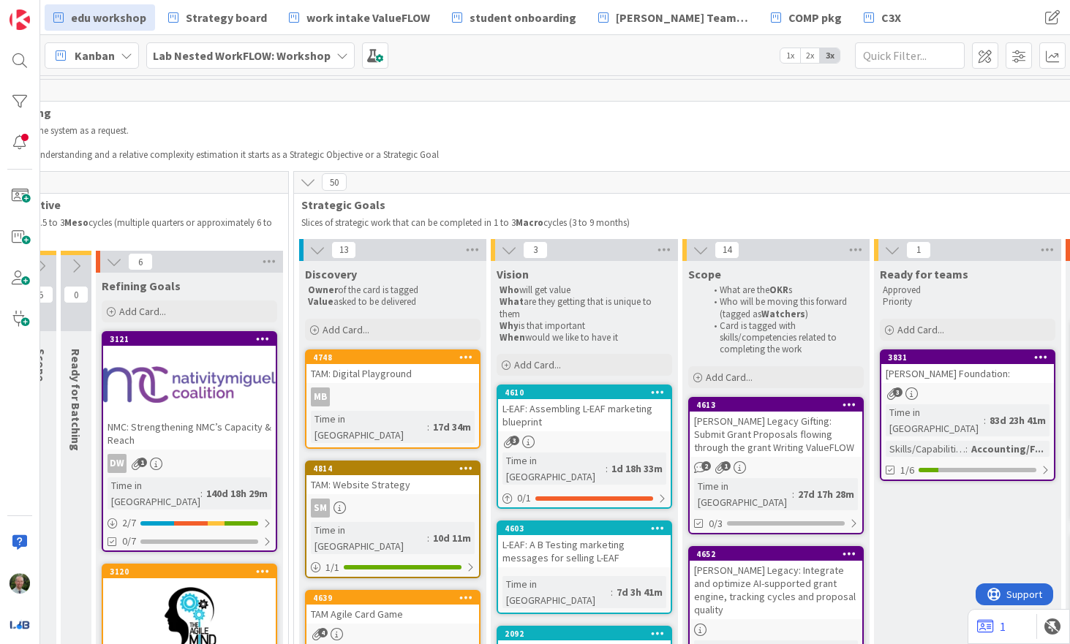
scroll to position [0, 311]
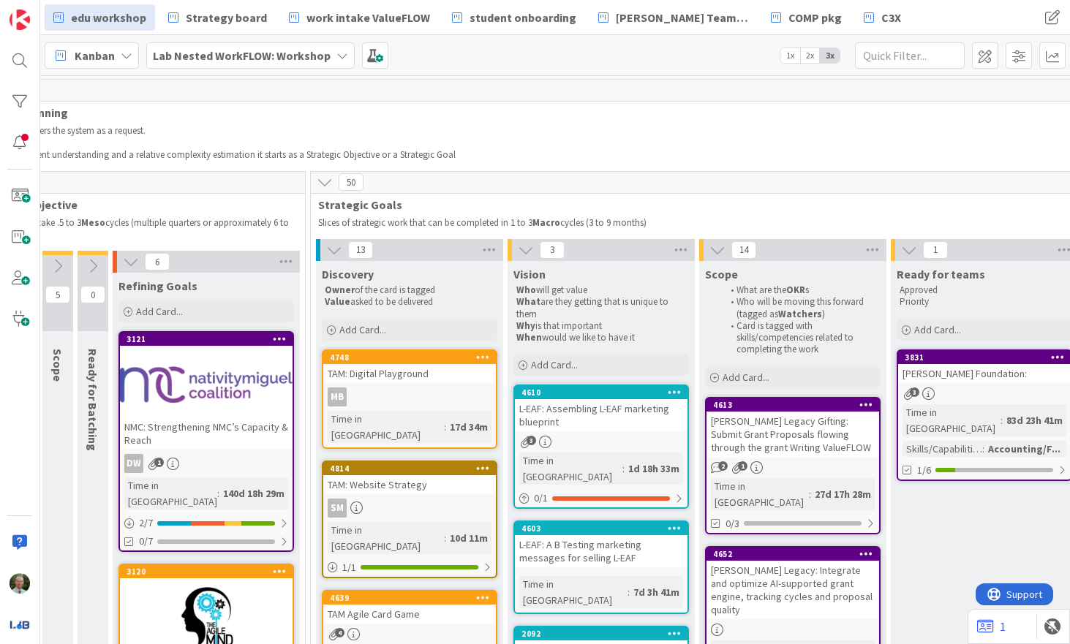
click at [335, 252] on icon at bounding box center [334, 250] width 16 height 16
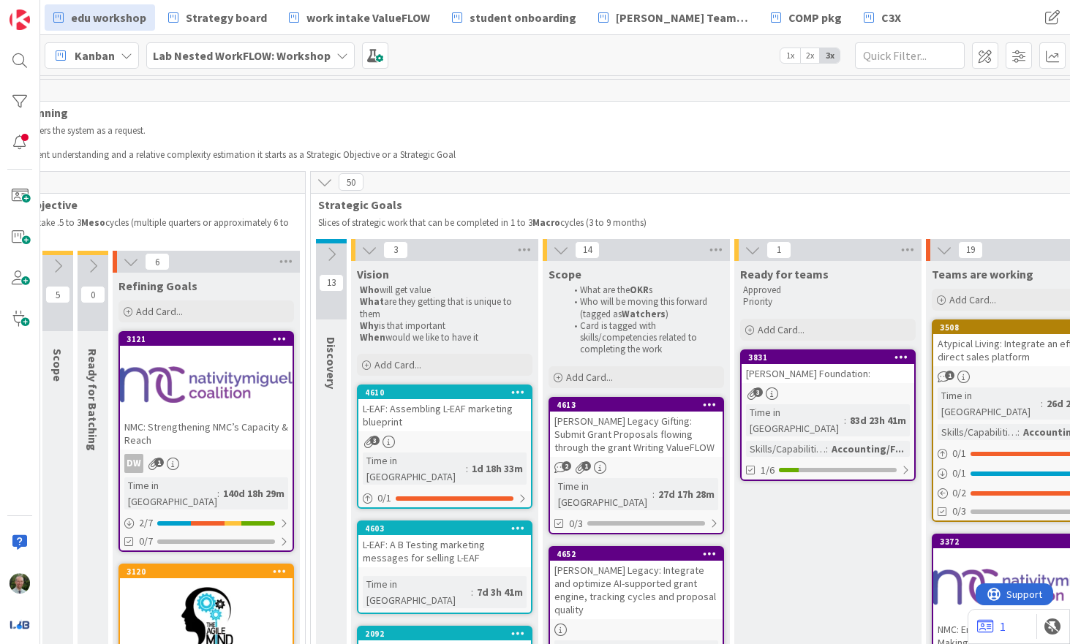
click at [371, 253] on icon at bounding box center [369, 250] width 16 height 16
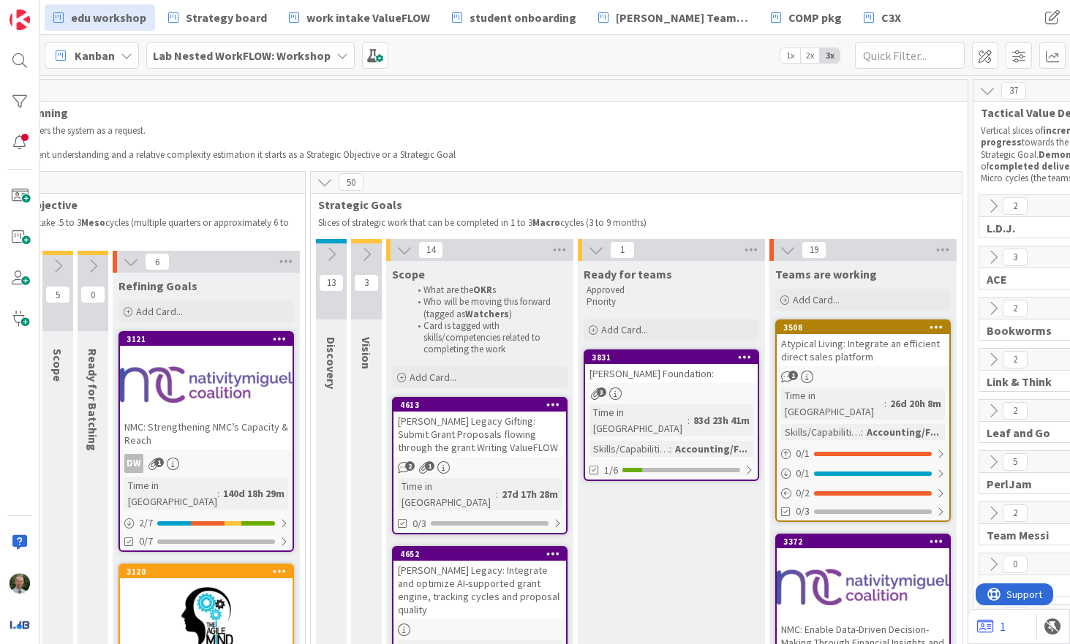
click at [405, 253] on icon at bounding box center [404, 250] width 16 height 16
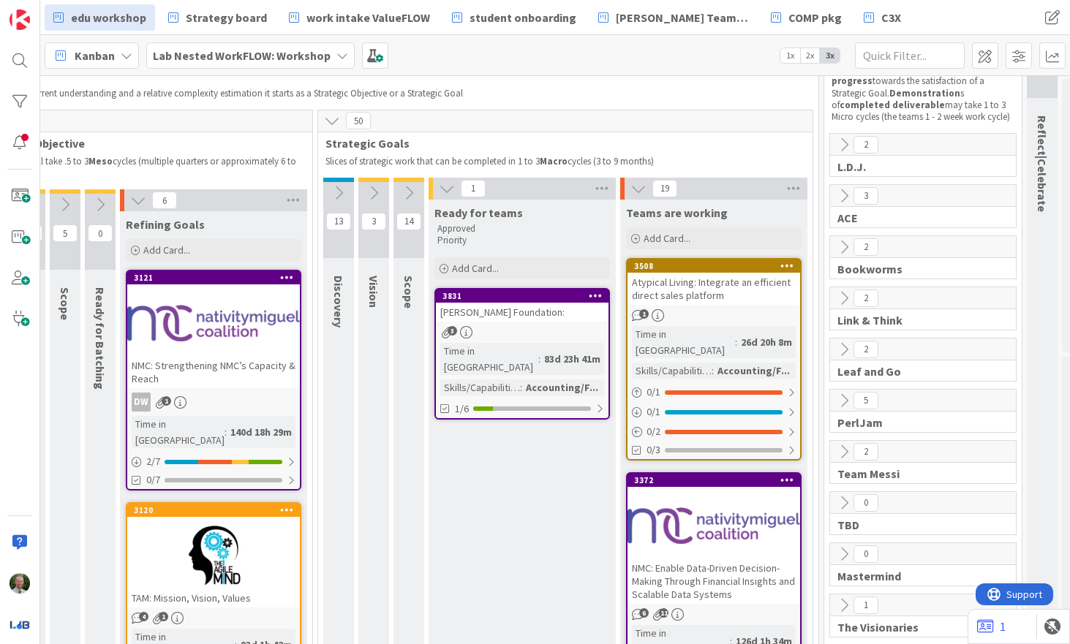
scroll to position [65, 304]
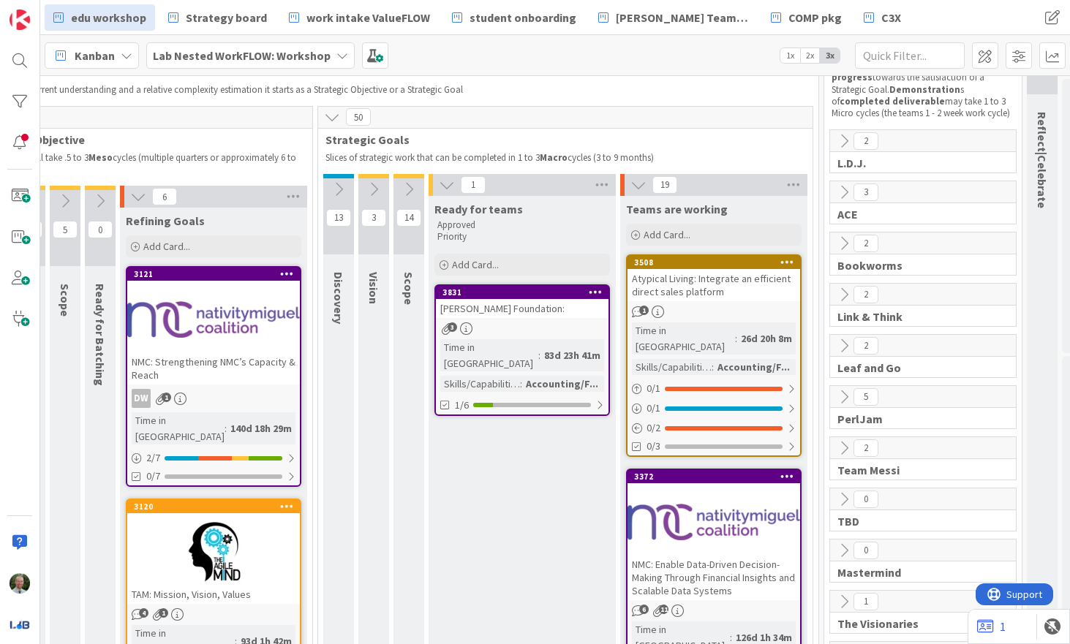
click at [407, 192] on icon at bounding box center [409, 189] width 16 height 16
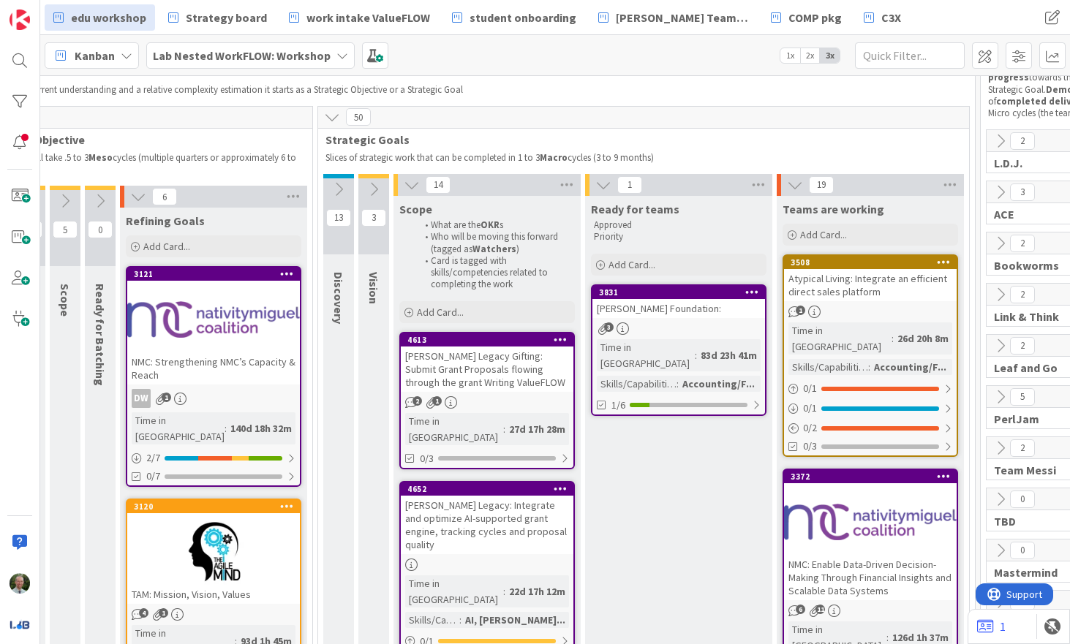
click at [372, 186] on icon at bounding box center [374, 189] width 16 height 16
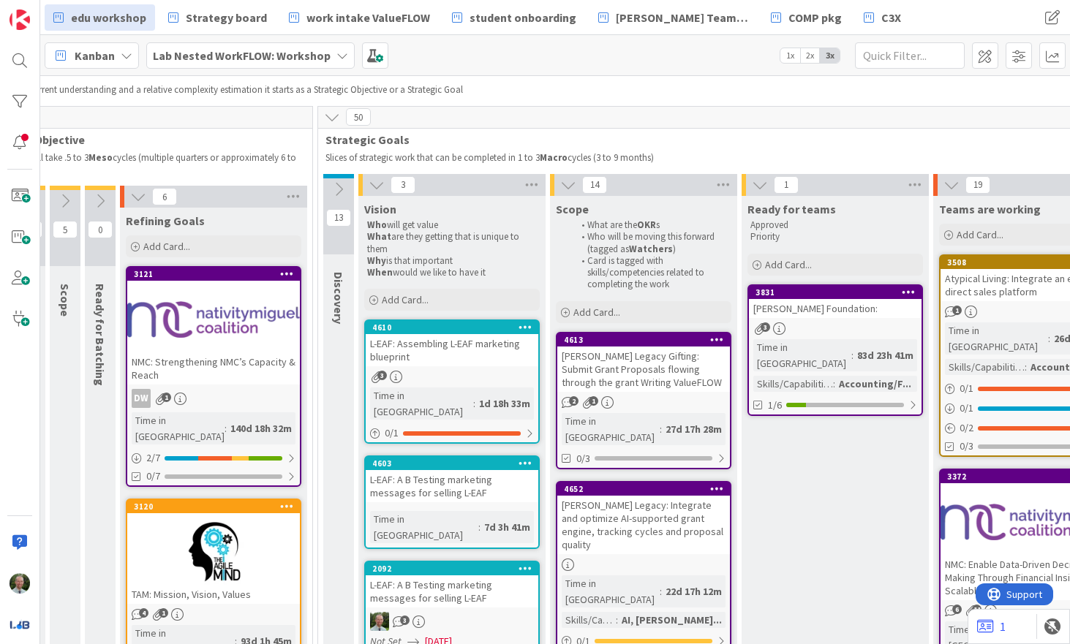
click at [374, 190] on icon at bounding box center [376, 185] width 16 height 16
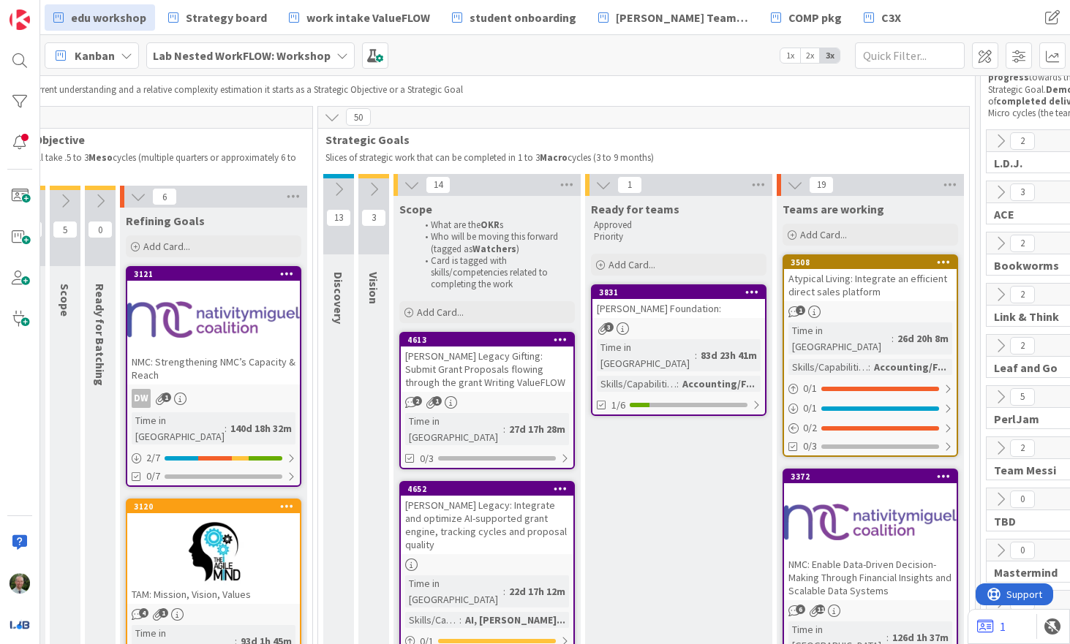
click at [409, 187] on icon at bounding box center [412, 185] width 16 height 16
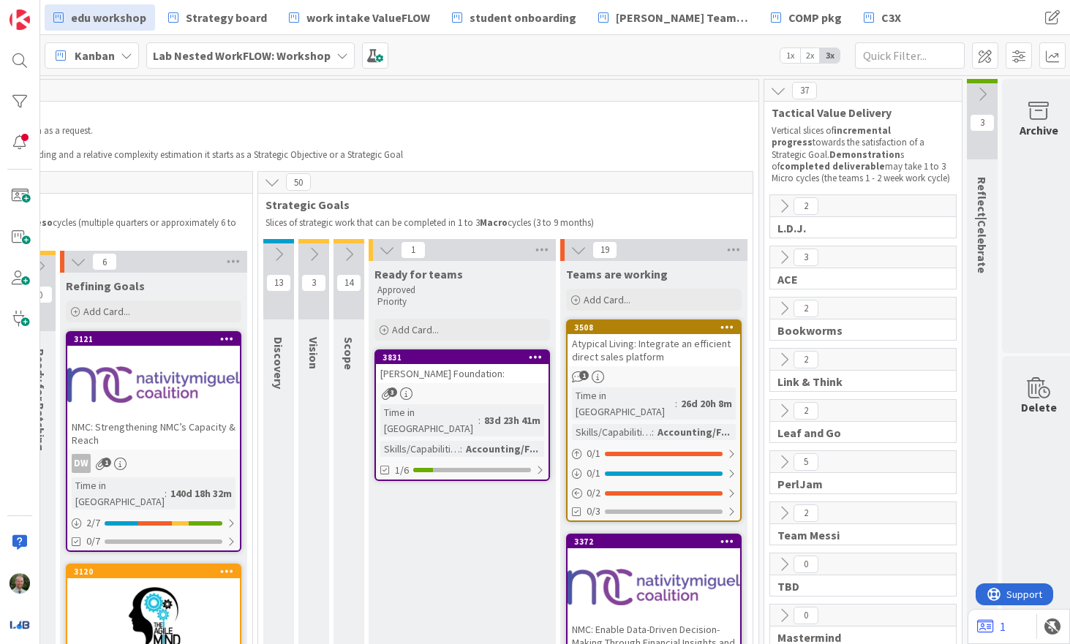
scroll to position [0, 367]
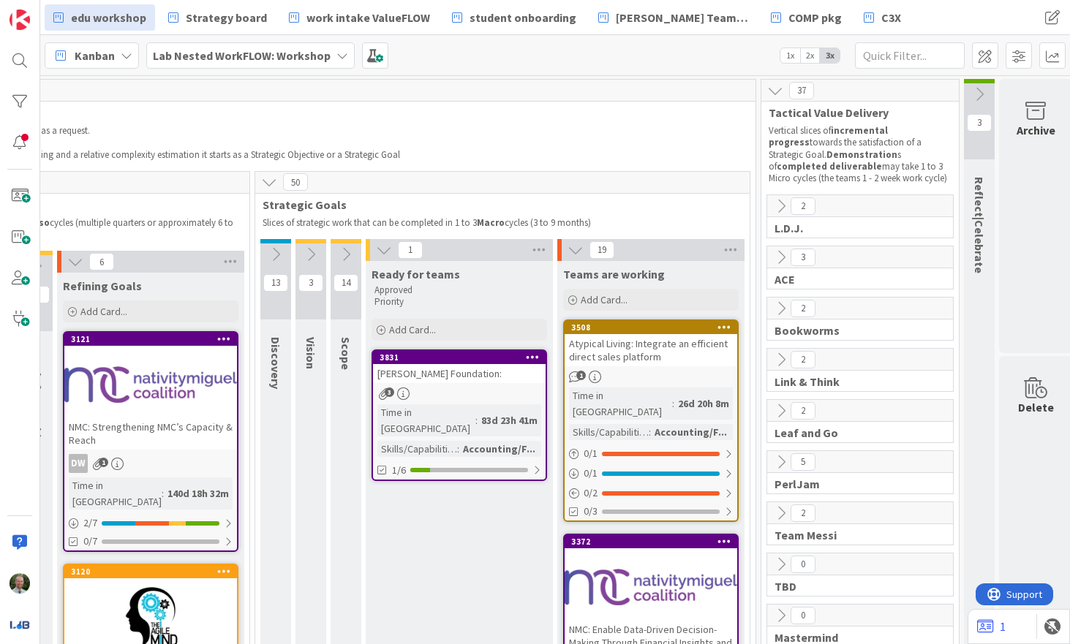
click at [658, 424] on div "Accounting/F..." at bounding box center [691, 432] width 80 height 16
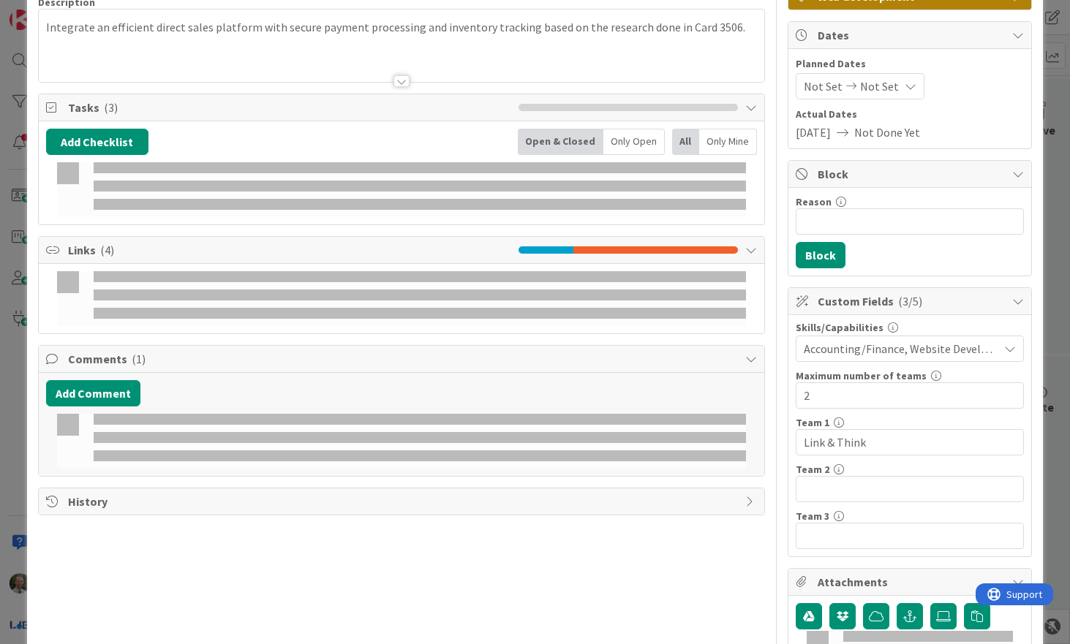
scroll to position [126, 0]
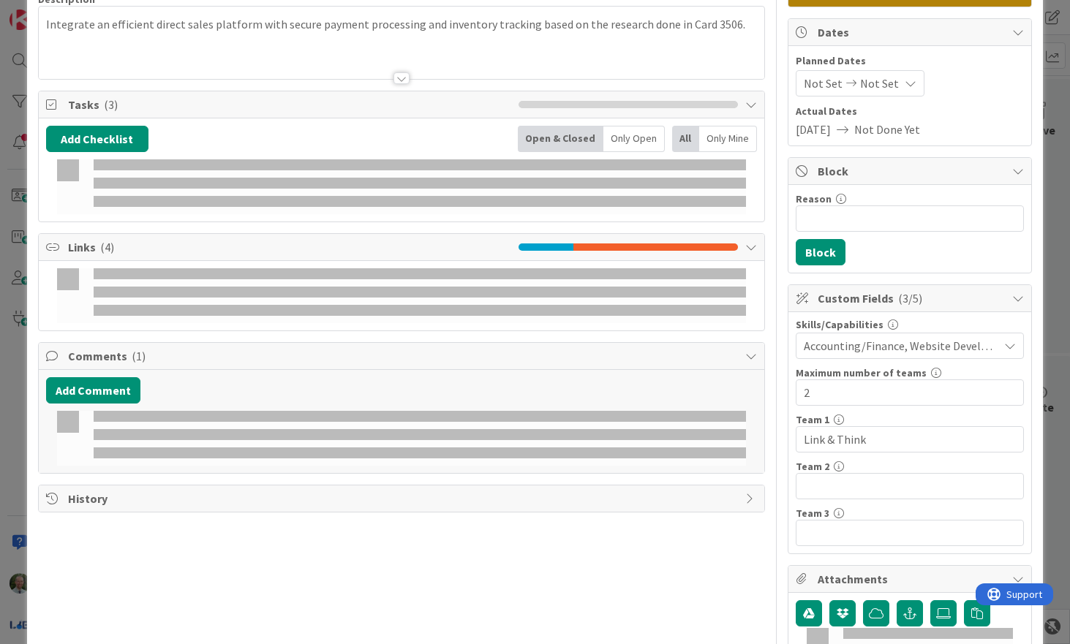
click at [866, 342] on span "Accounting/Finance, Website Development" at bounding box center [900, 346] width 194 height 18
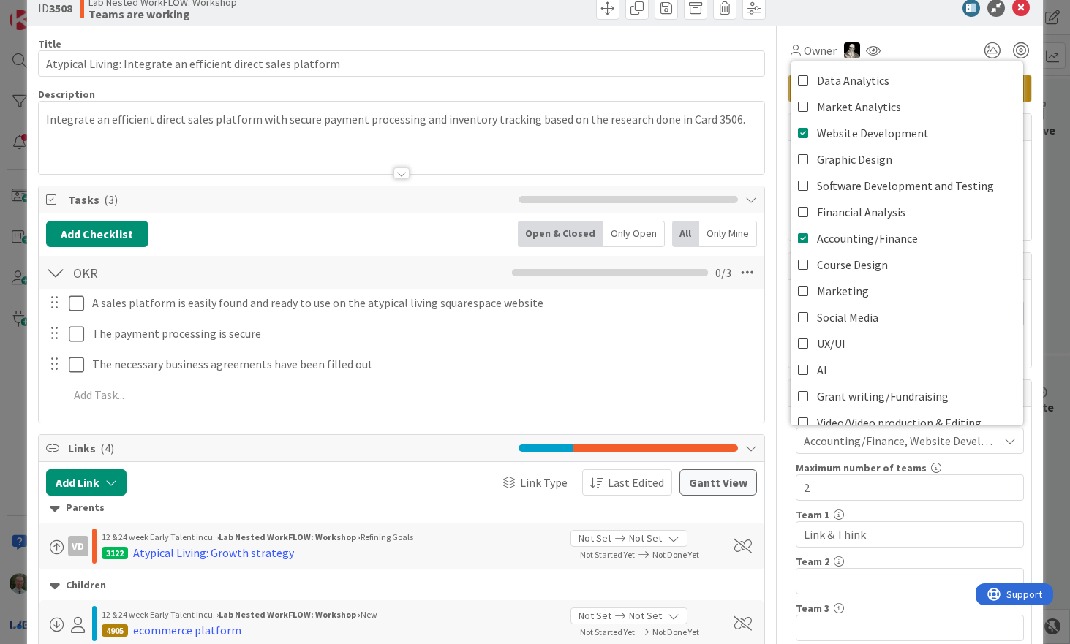
scroll to position [0, 0]
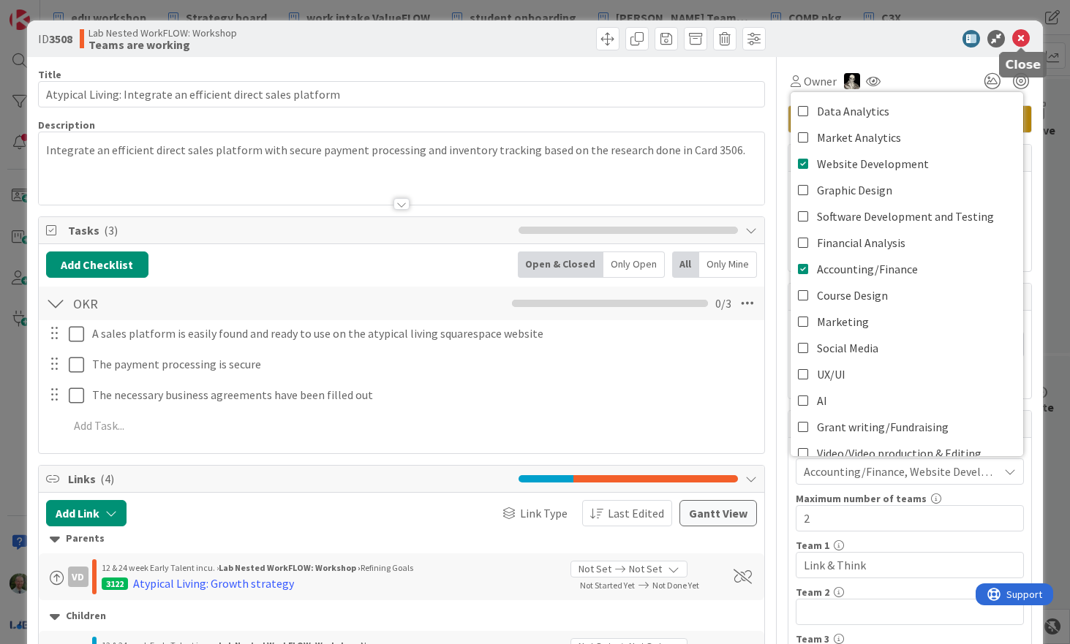
click at [1019, 36] on icon at bounding box center [1021, 39] width 18 height 18
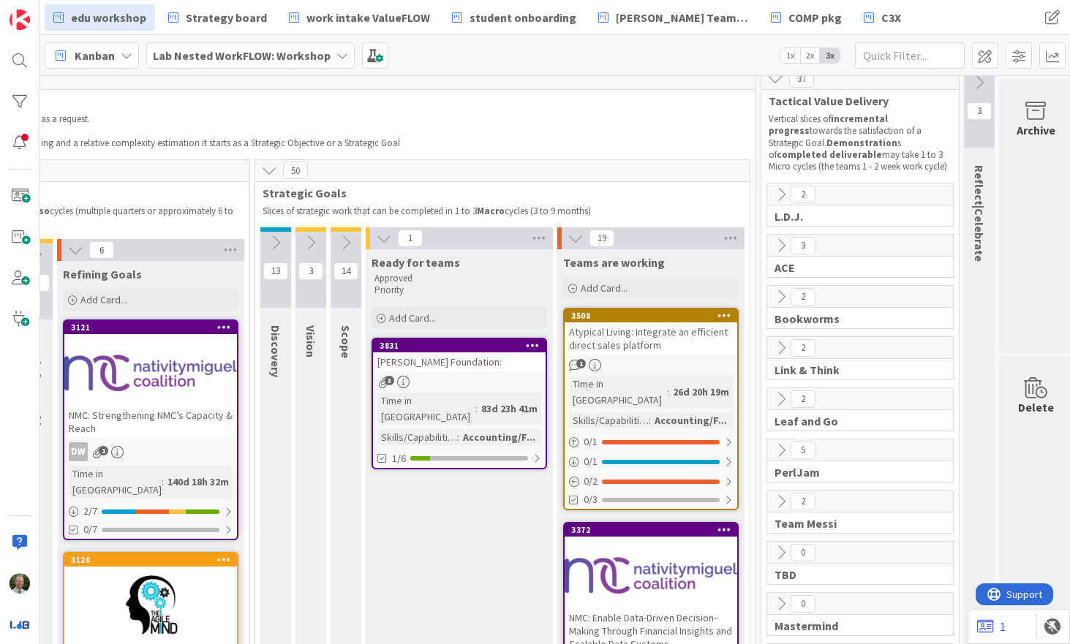
scroll to position [6, 367]
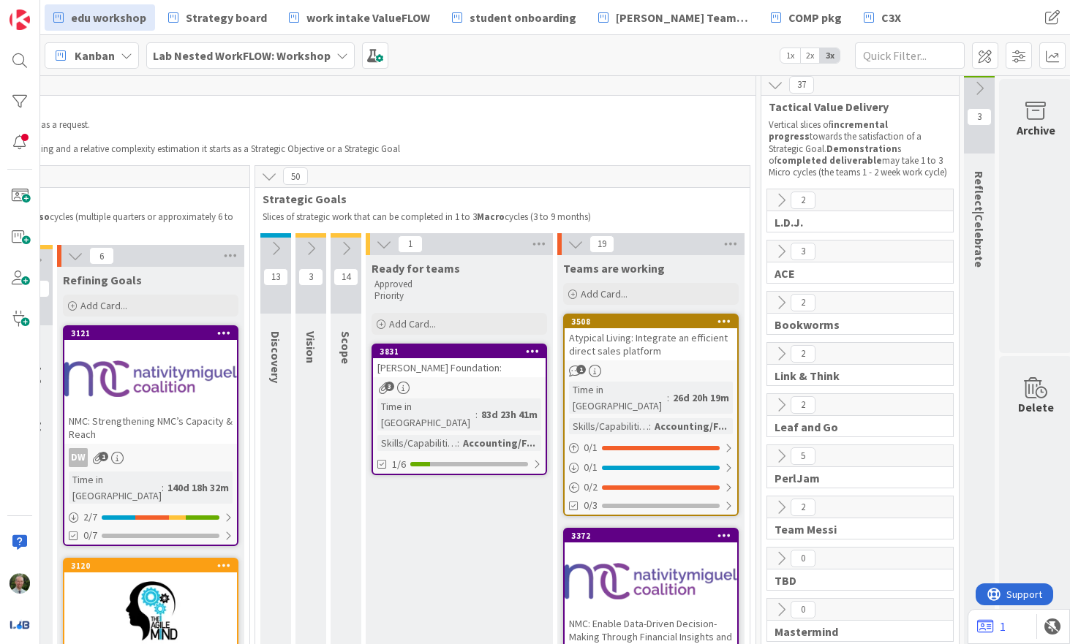
click at [383, 248] on icon at bounding box center [384, 244] width 16 height 16
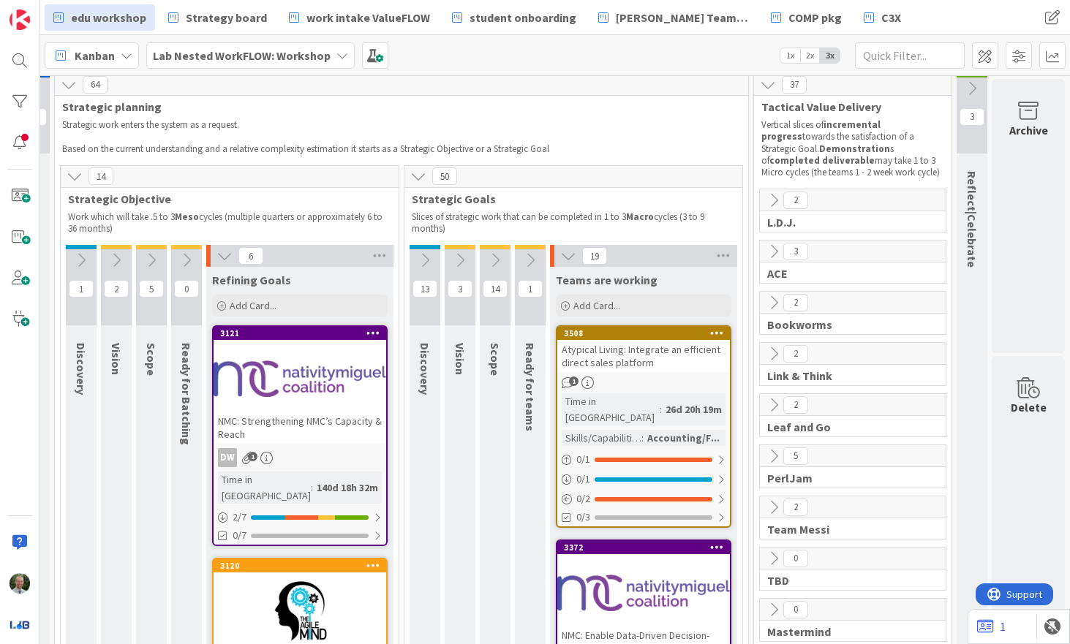
scroll to position [6, 218]
click at [665, 361] on div "Atypical Living: Integrate an efficient direct sales platform" at bounding box center [643, 356] width 173 height 32
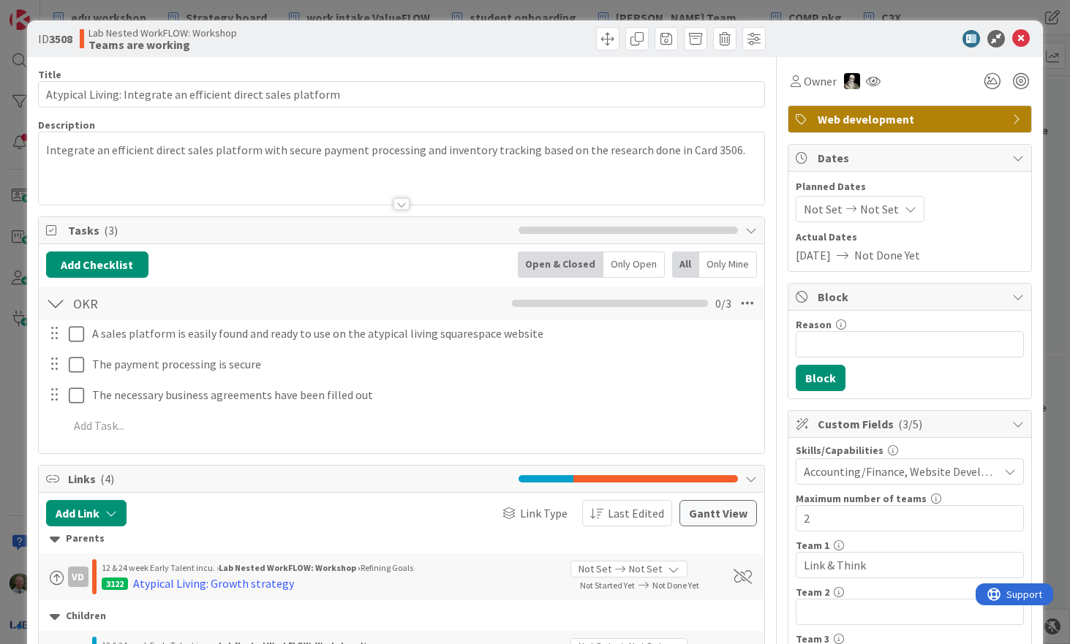
click at [401, 205] on div at bounding box center [401, 204] width 16 height 12
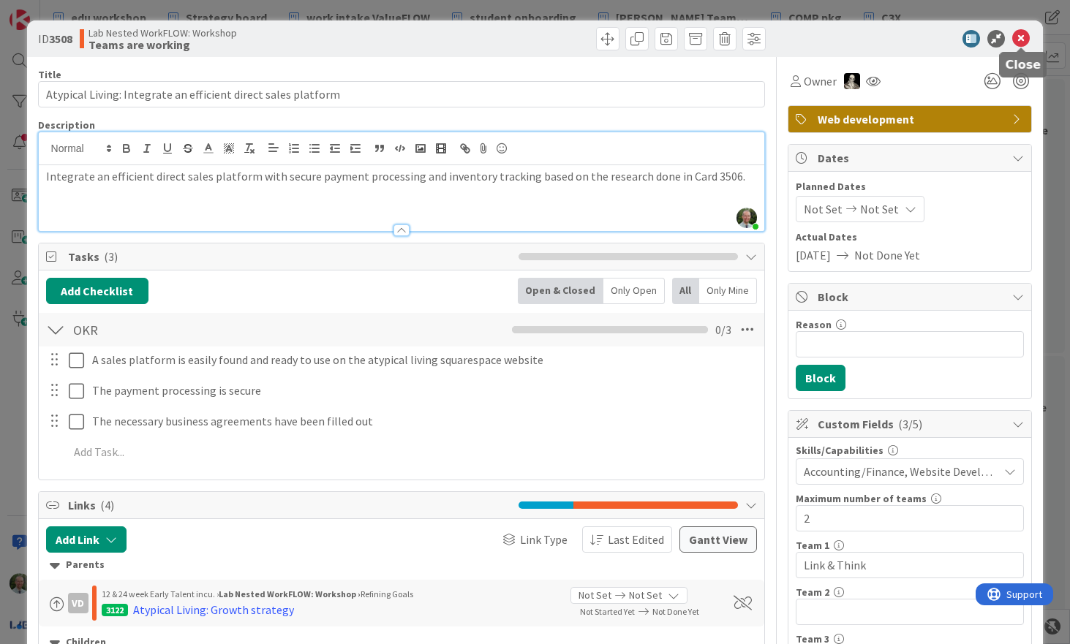
click at [1021, 37] on icon at bounding box center [1021, 39] width 18 height 18
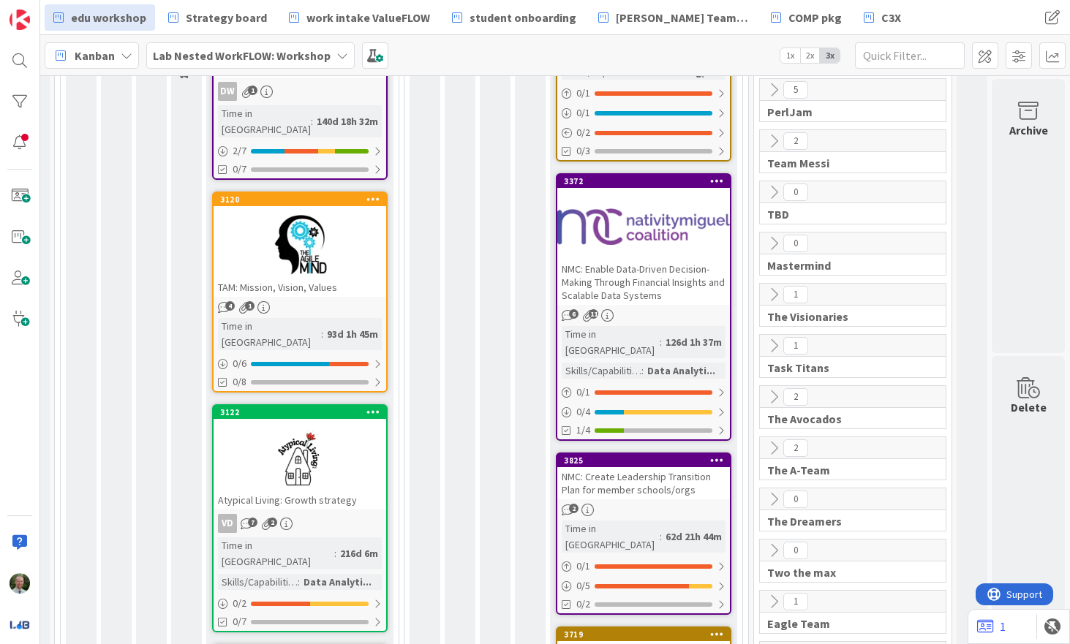
scroll to position [380, 218]
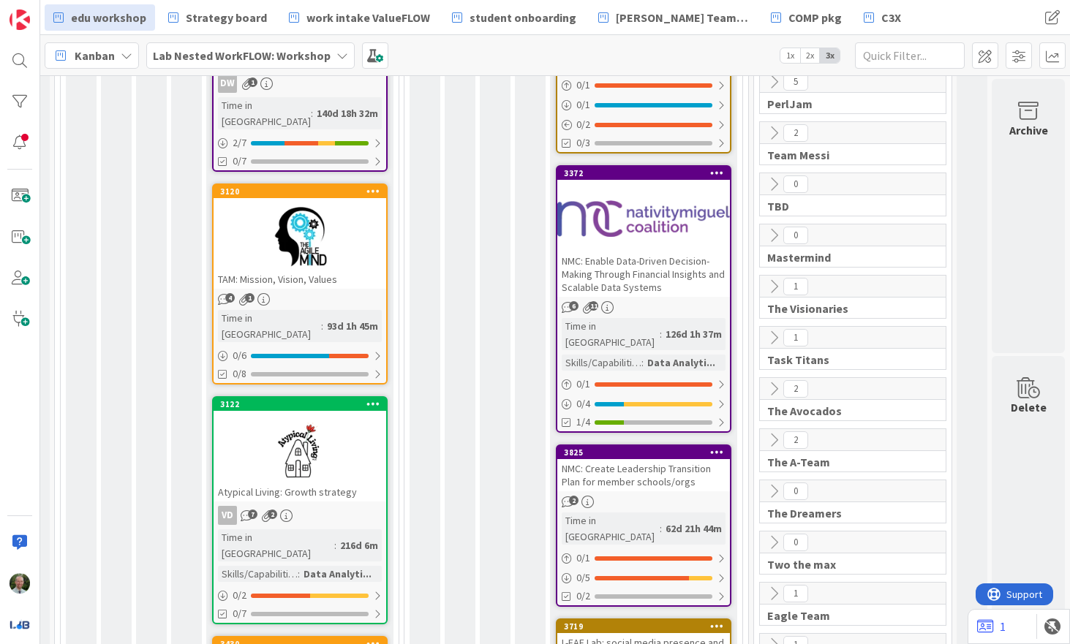
click at [673, 281] on div "3372 NMC: Enable Data-Driven Decision-Making Through Financial Insights and Sca…" at bounding box center [643, 299] width 175 height 268
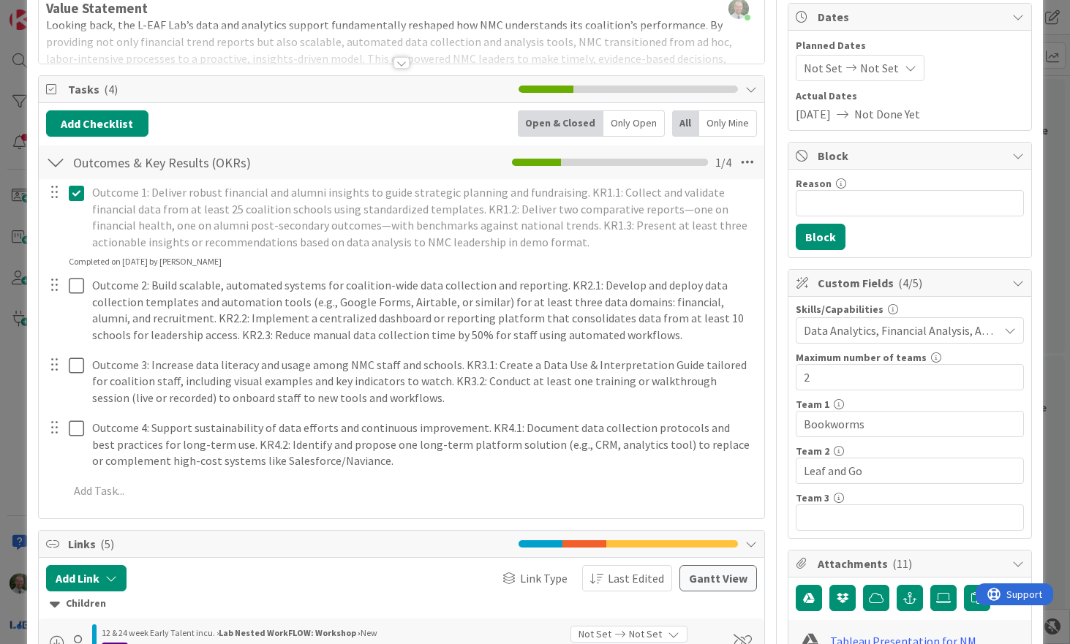
scroll to position [167, 0]
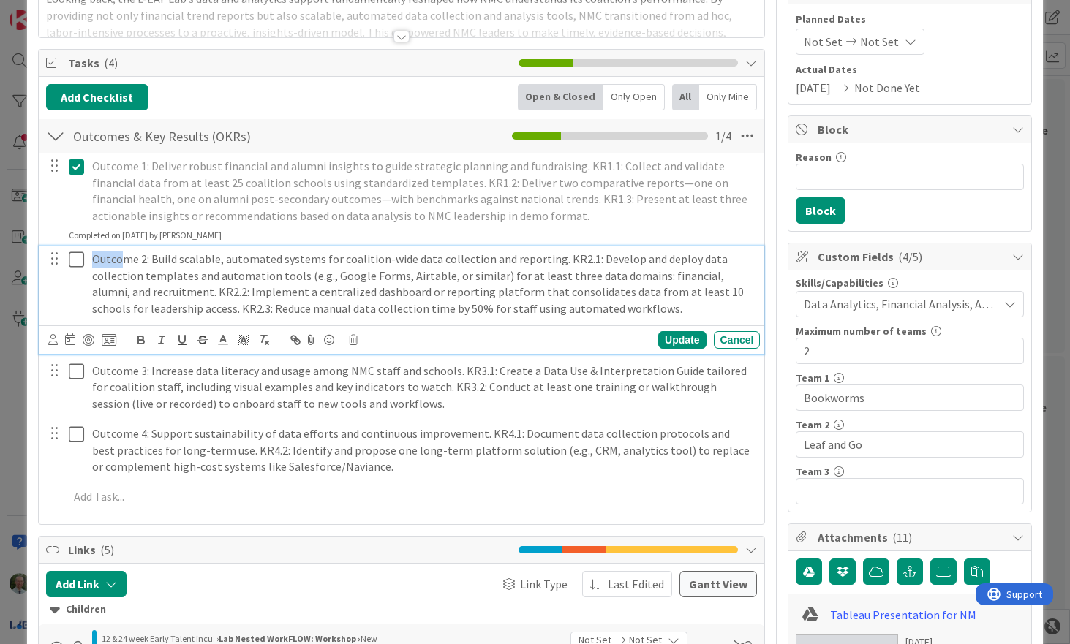
drag, startPoint x: 94, startPoint y: 259, endPoint x: 124, endPoint y: 253, distance: 30.5
click at [124, 253] on p "Outcome 2: Build scalable, automated systems for coalition-wide data collection…" at bounding box center [423, 284] width 662 height 67
click at [164, 256] on p "Outcome 2: Build scalable, automated systems for coalition-wide data collection…" at bounding box center [423, 284] width 662 height 67
click at [136, 262] on p "Outcome 2: Build scalable, automated systems for coalition-wide data collection…" at bounding box center [423, 284] width 662 height 67
click at [689, 339] on div "Update" at bounding box center [682, 340] width 48 height 18
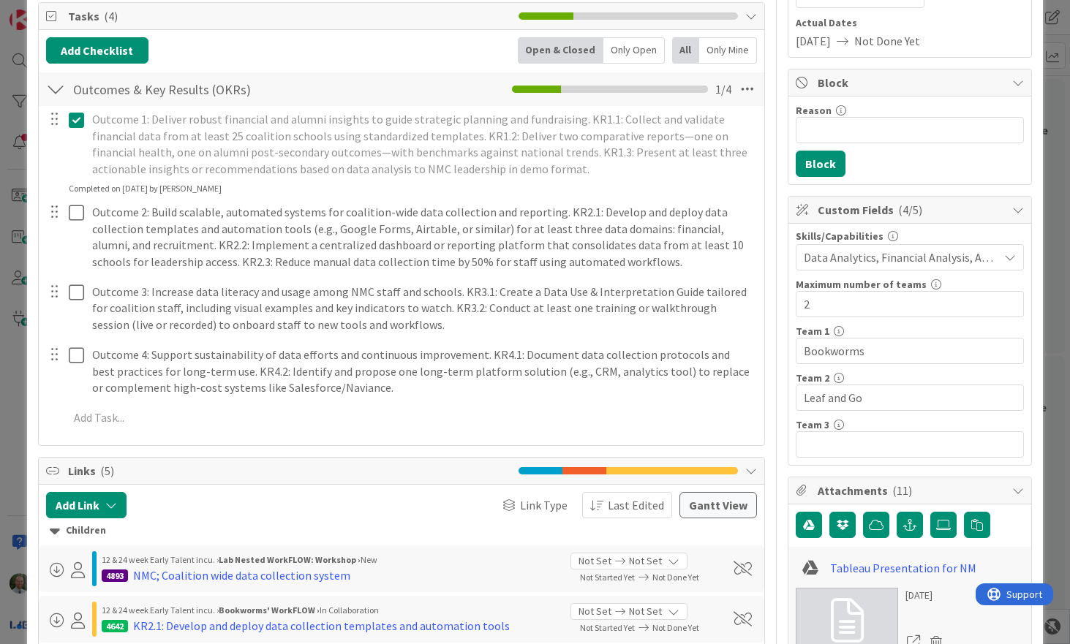
scroll to position [0, 0]
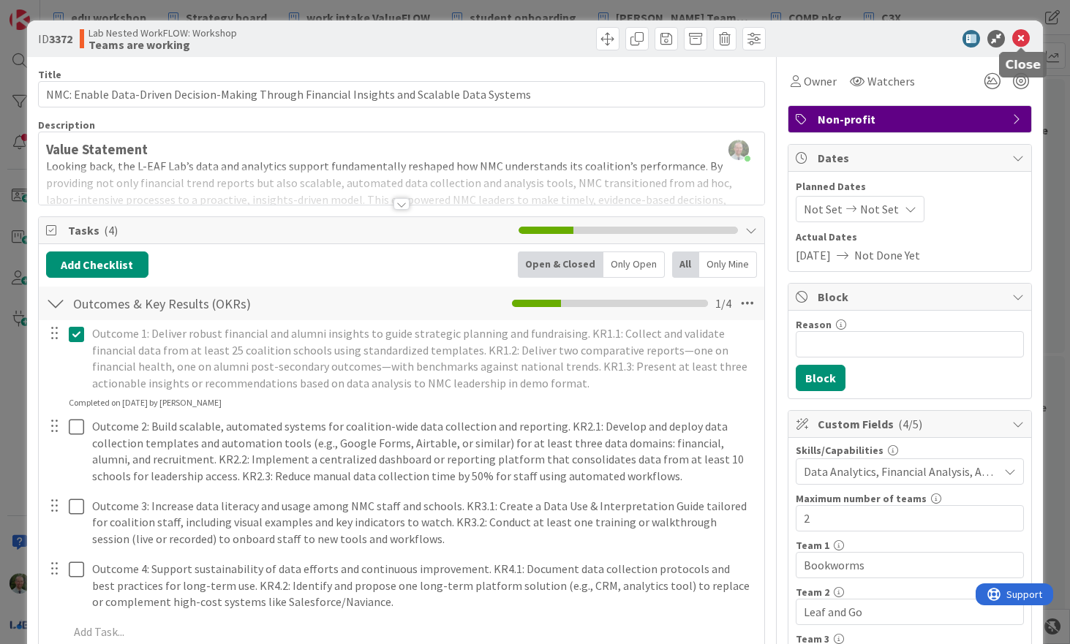
click at [1021, 41] on icon at bounding box center [1021, 39] width 18 height 18
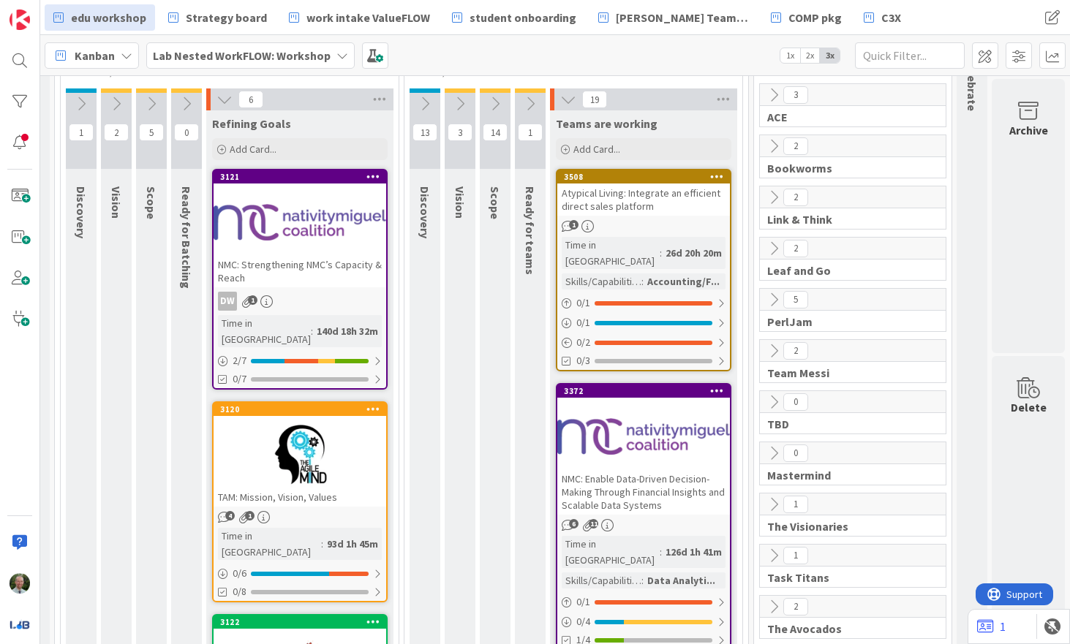
scroll to position [0, 218]
